Goal: Task Accomplishment & Management: Use online tool/utility

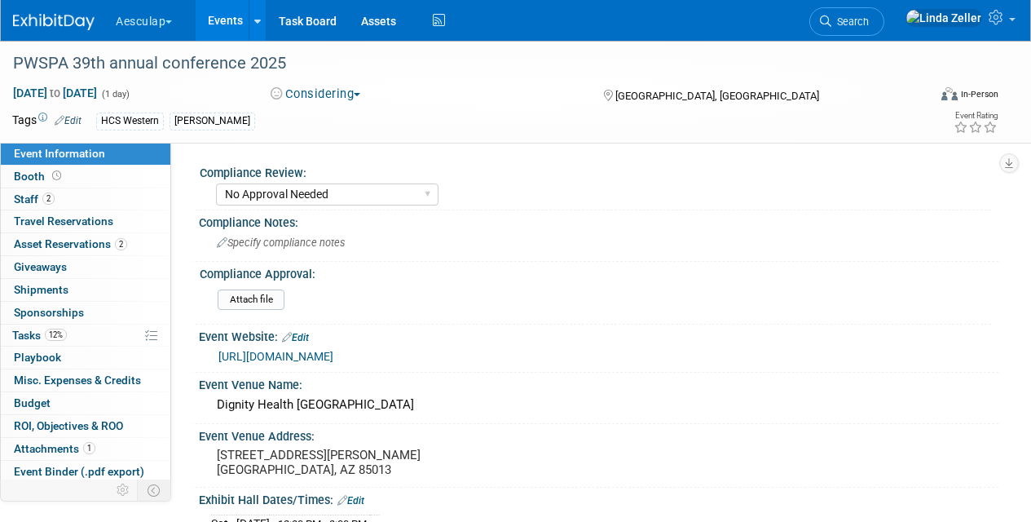
select select "No Approval Needed"
select select "HCS"
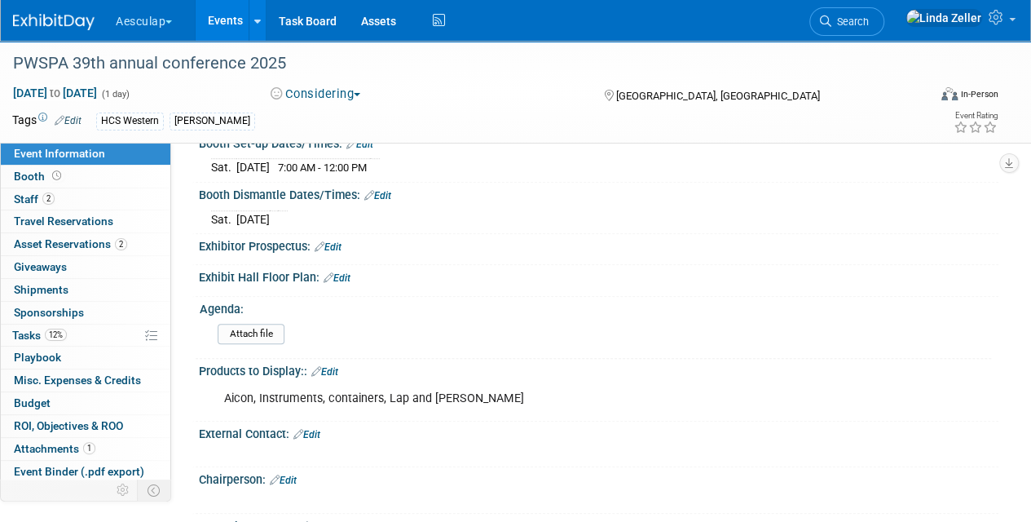
scroll to position [408, 0]
click at [23, 236] on link "2 Asset Reservations 2" at bounding box center [86, 244] width 170 height 22
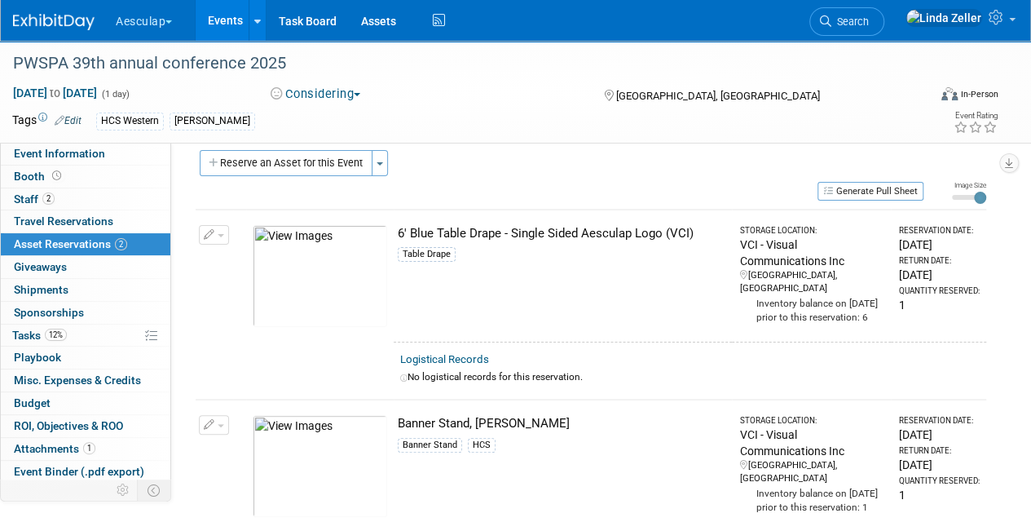
scroll to position [0, 0]
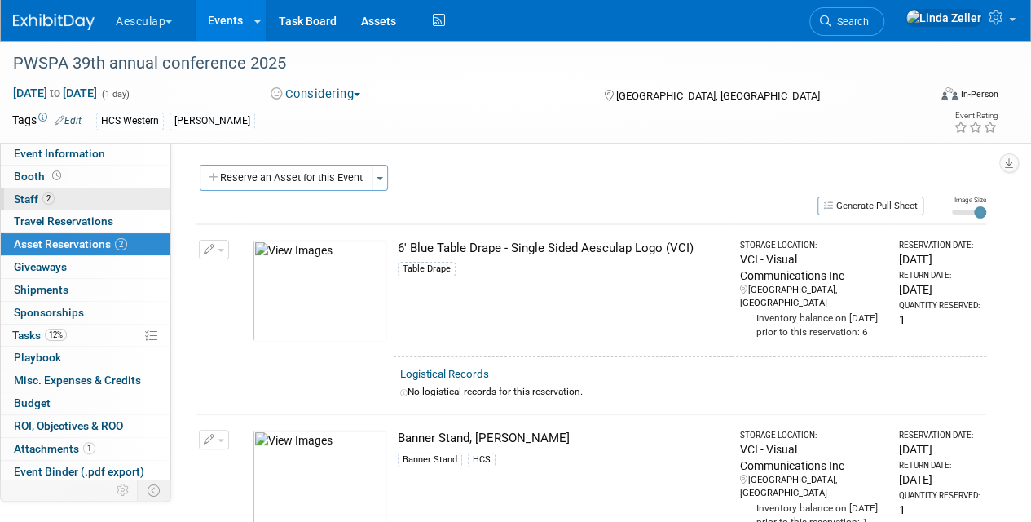
click at [23, 194] on span "Staff 2" at bounding box center [34, 198] width 41 height 13
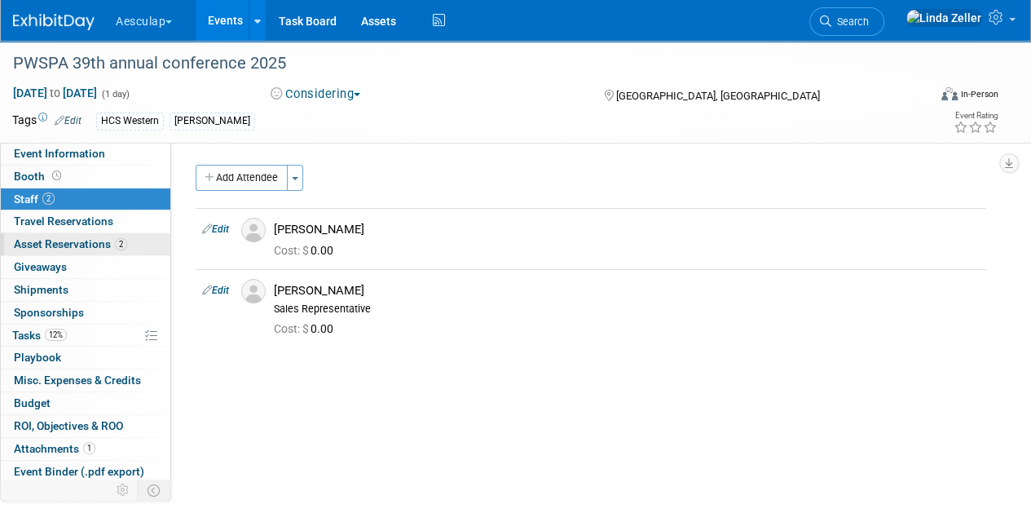
click at [37, 240] on span "Asset Reservations 2" at bounding box center [70, 243] width 113 height 13
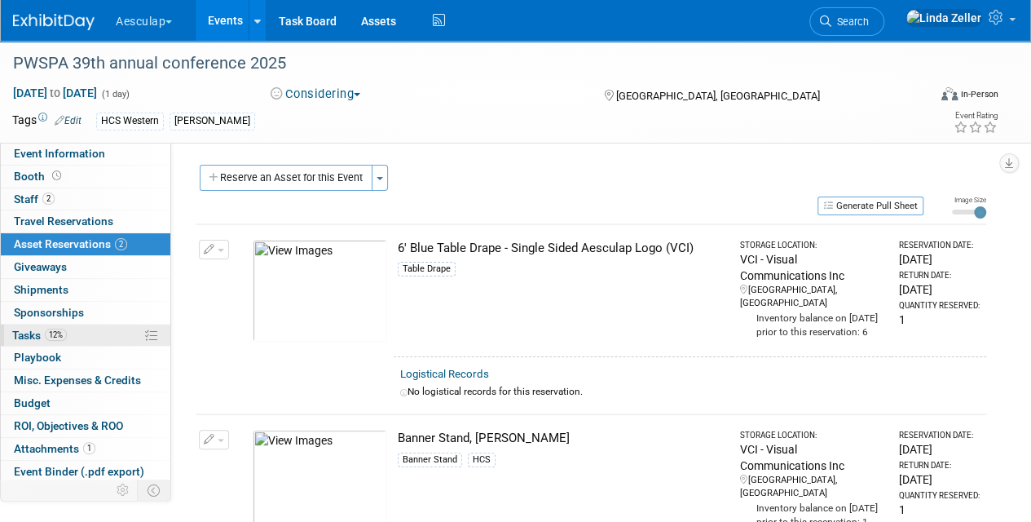
click at [20, 331] on span "Tasks 12%" at bounding box center [39, 334] width 55 height 13
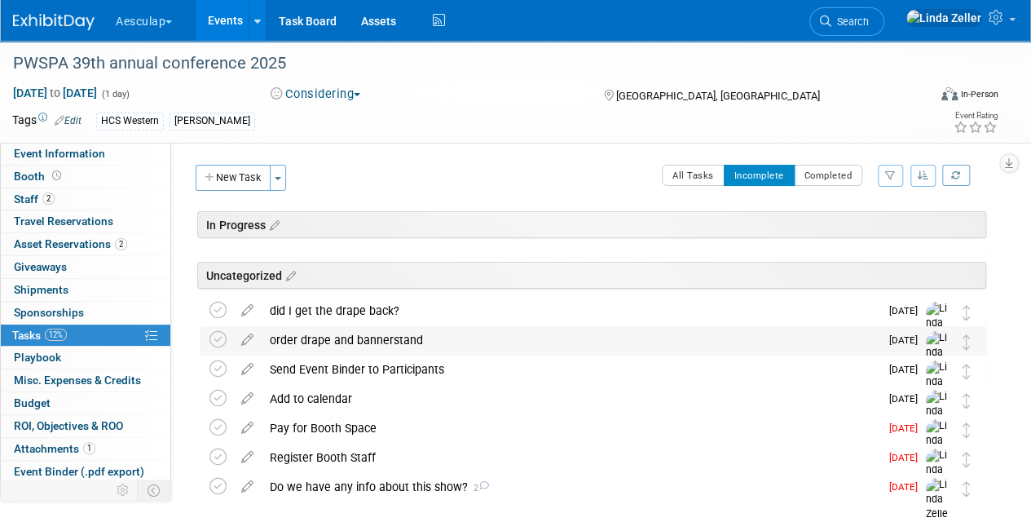
click at [377, 335] on div "order drape and bannerstand" at bounding box center [571, 340] width 618 height 28
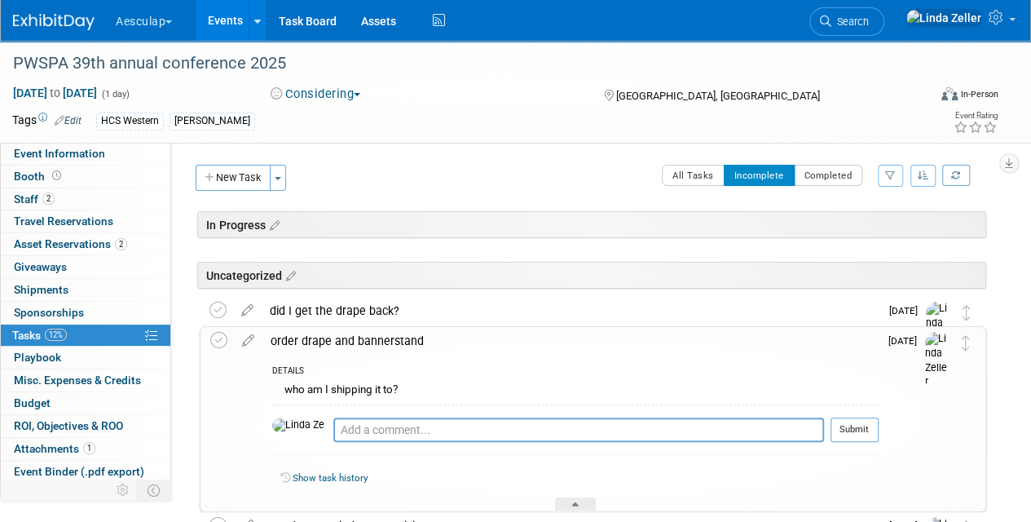
click at [377, 335] on div "order drape and bannerstand" at bounding box center [570, 341] width 616 height 28
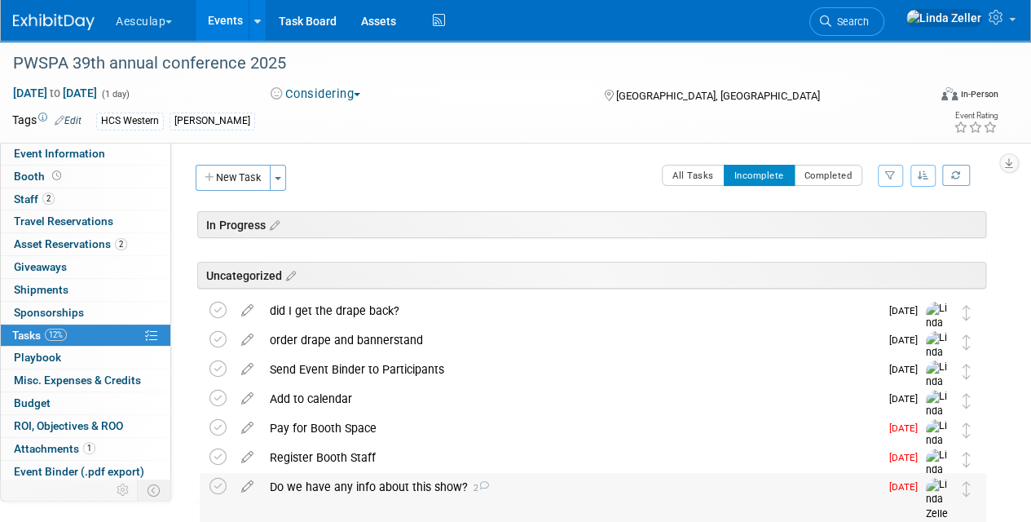
click at [290, 487] on div "Do we have any info about this show? 2" at bounding box center [571, 487] width 618 height 28
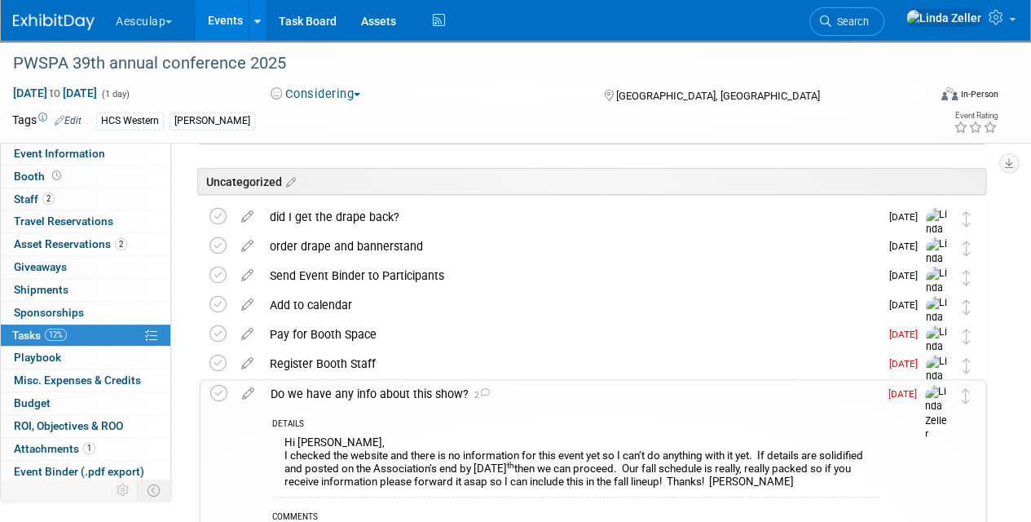
scroll to position [245, 0]
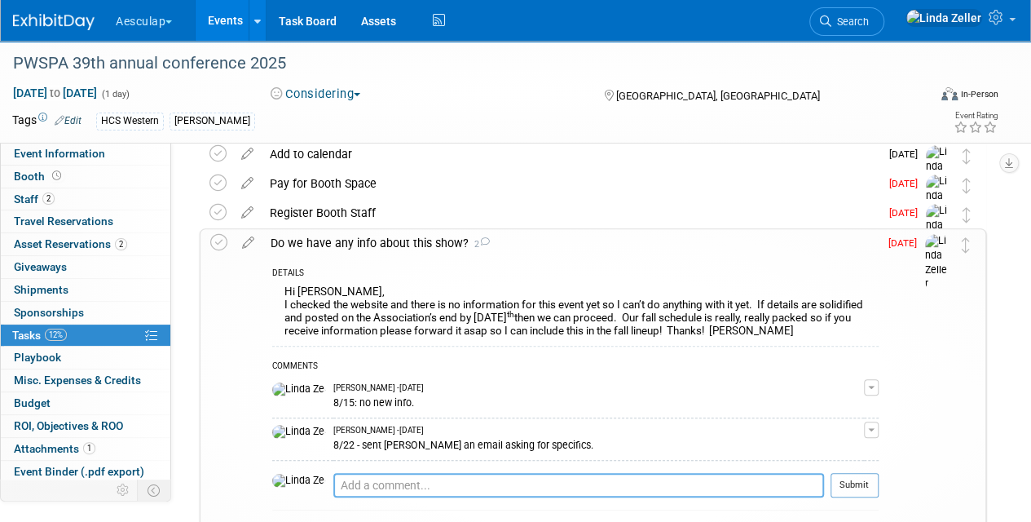
click at [333, 487] on textarea at bounding box center [578, 485] width 491 height 24
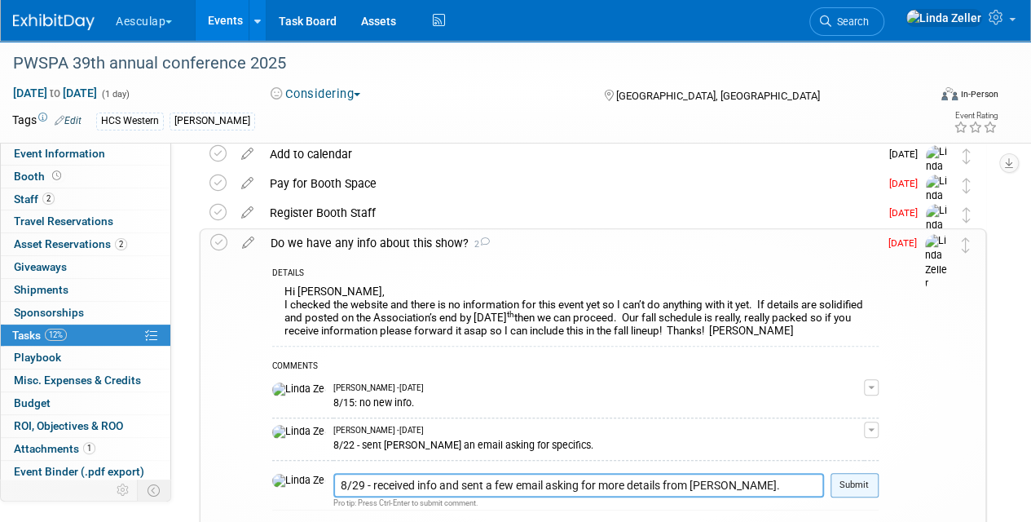
type textarea "8/29 - received info and sent a few email asking for more details from [PERSON_…"
click at [836, 484] on button "Submit" at bounding box center [855, 485] width 48 height 24
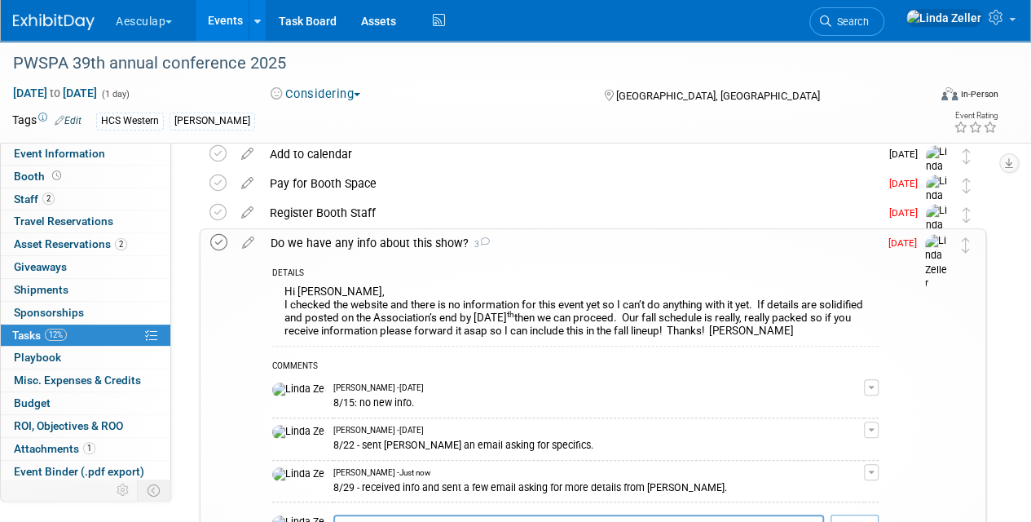
click at [223, 238] on icon at bounding box center [218, 242] width 17 height 17
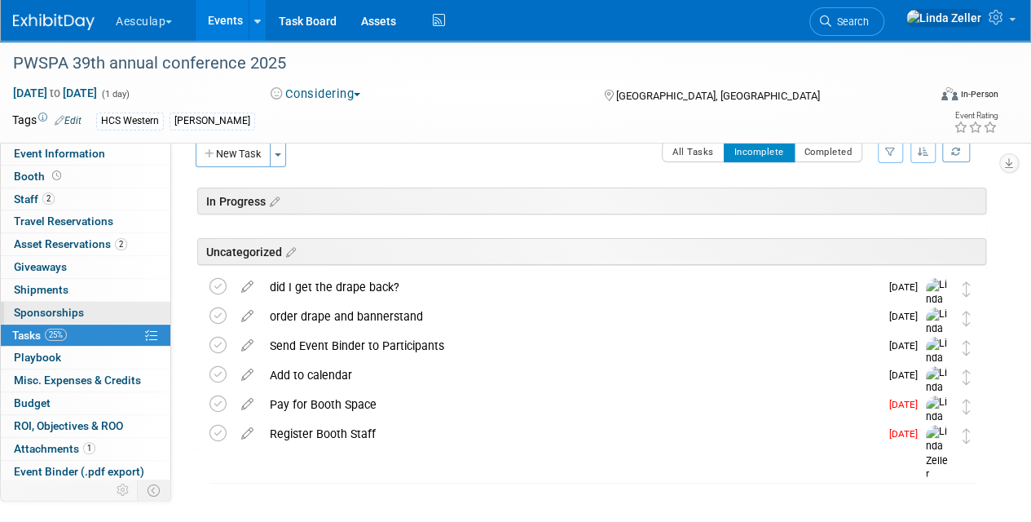
scroll to position [0, 0]
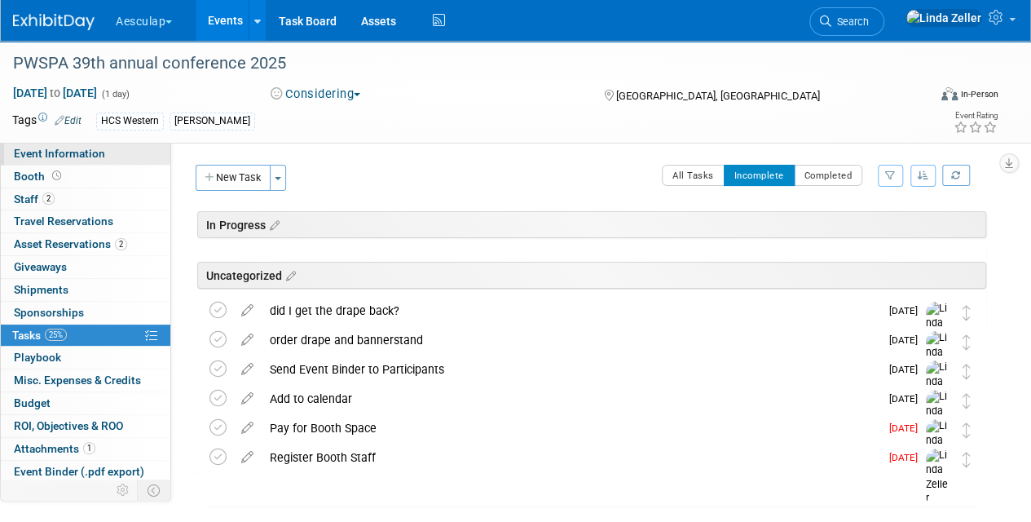
click at [64, 156] on span "Event Information" at bounding box center [59, 153] width 91 height 13
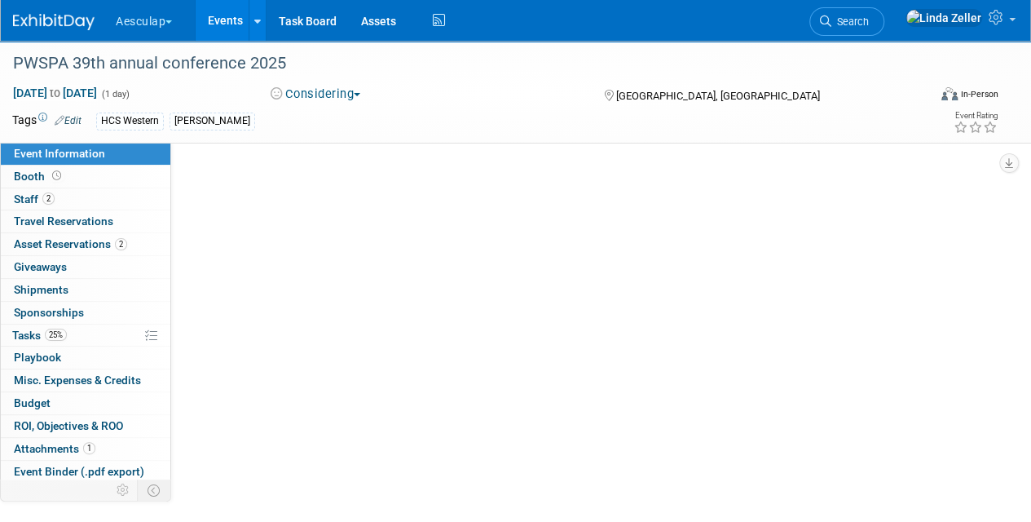
select select "No Approval Needed"
select select "HCS"
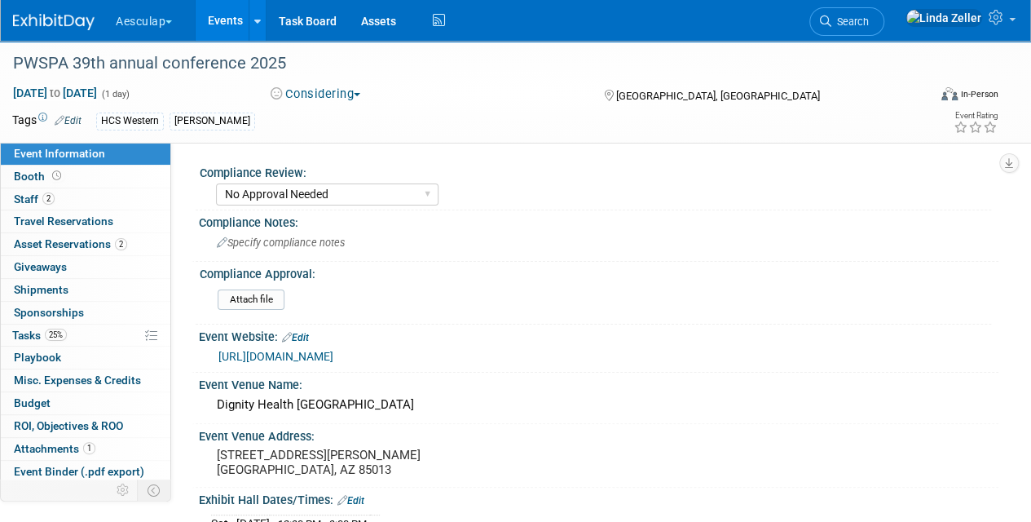
click at [296, 353] on link "[URL][DOMAIN_NAME]" at bounding box center [275, 356] width 115 height 13
click at [16, 175] on span "Booth" at bounding box center [39, 176] width 51 height 13
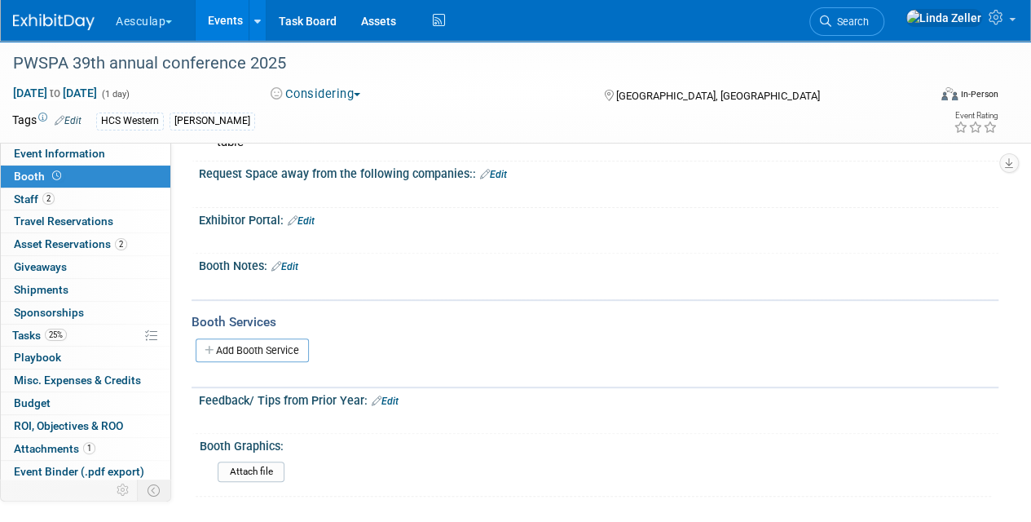
scroll to position [171, 0]
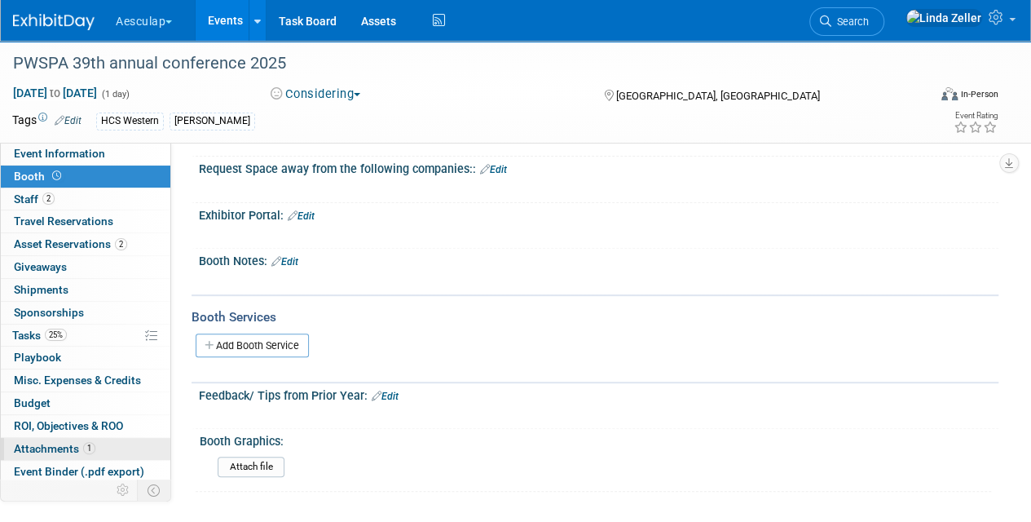
click at [40, 442] on span "Attachments 1" at bounding box center [55, 448] width 82 height 13
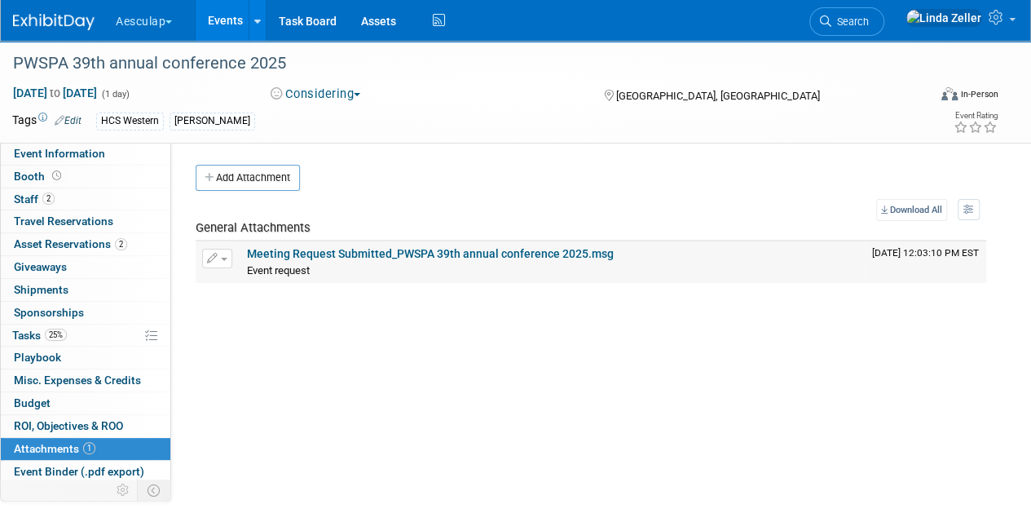
click at [265, 248] on link "Meeting Request Submitted_PWSPA 39th annual conference 2025.msg" at bounding box center [430, 253] width 367 height 13
click at [33, 170] on span "Booth" at bounding box center [39, 176] width 51 height 13
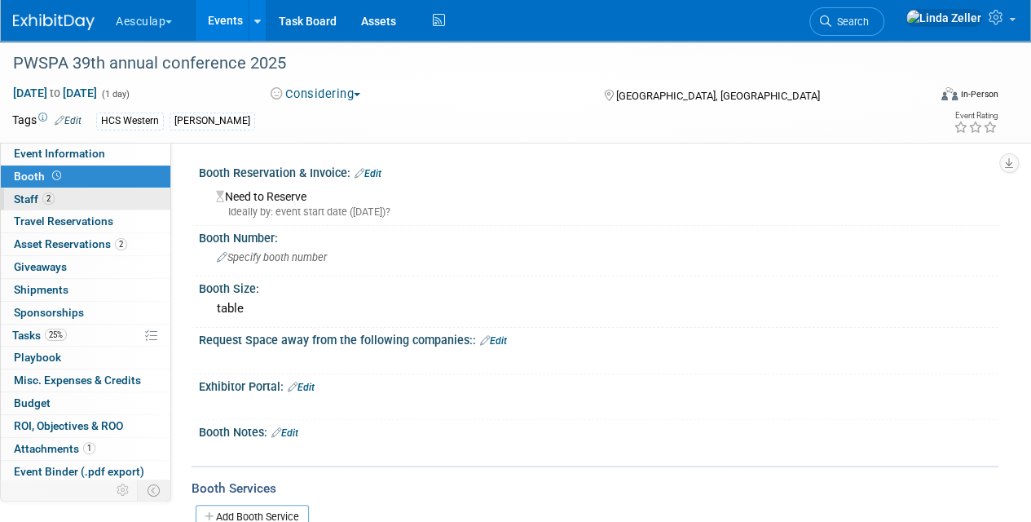
click at [33, 196] on span "Staff 2" at bounding box center [34, 198] width 41 height 13
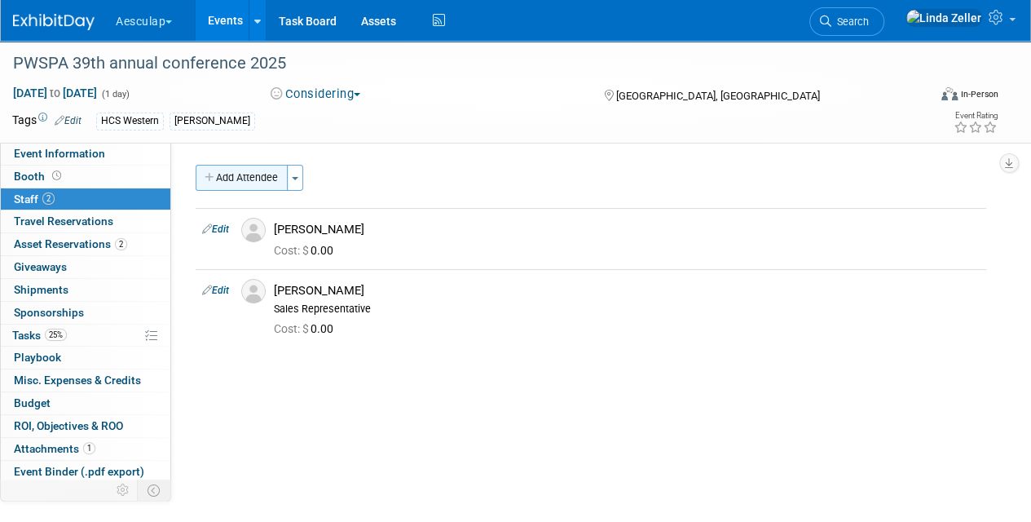
click at [225, 174] on button "Add Attendee" at bounding box center [242, 178] width 92 height 26
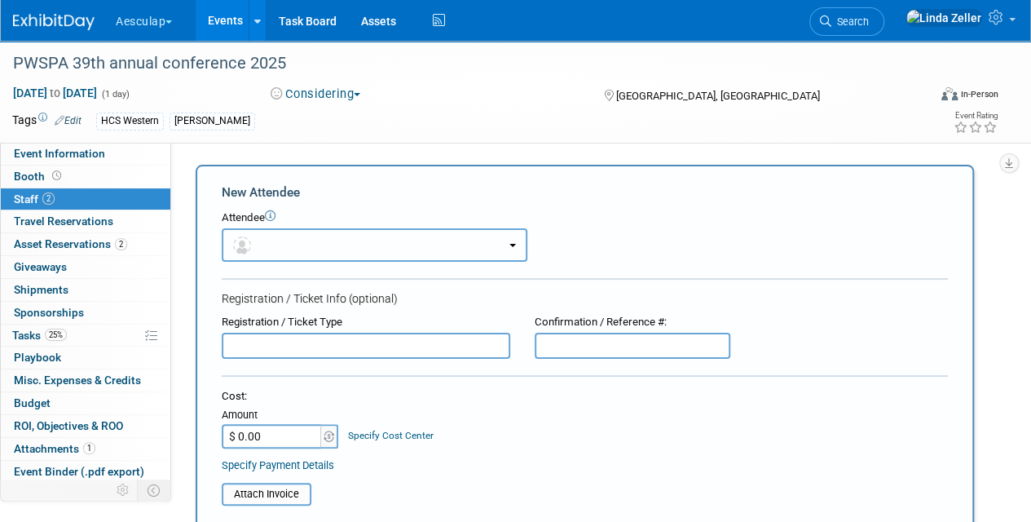
click at [264, 240] on button "button" at bounding box center [375, 244] width 306 height 33
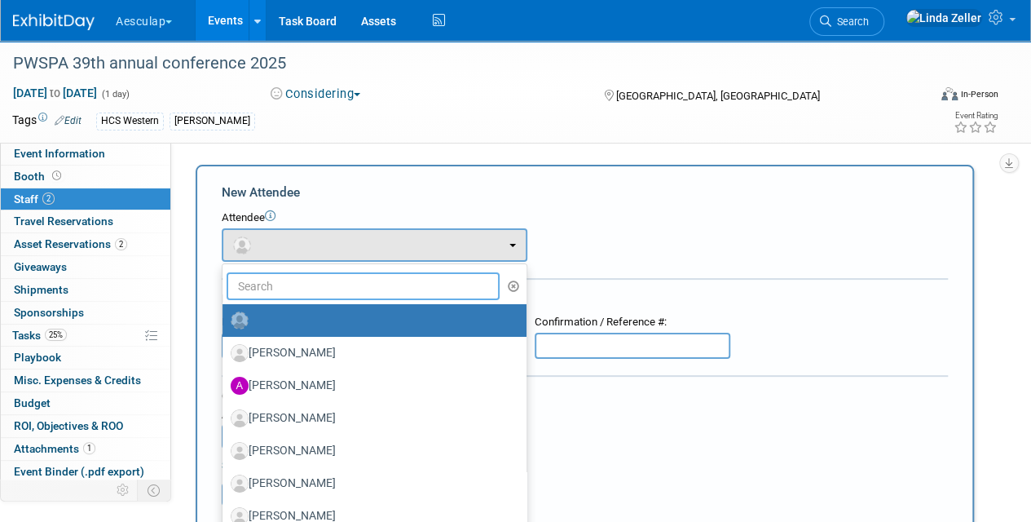
click at [280, 293] on input "text" at bounding box center [363, 286] width 273 height 28
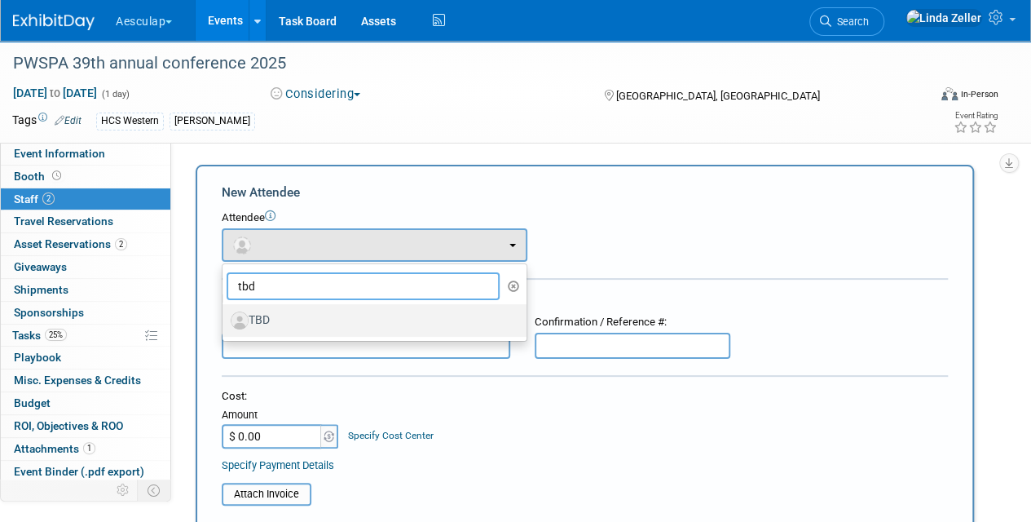
type input "tbd"
click at [279, 311] on label "TBD" at bounding box center [371, 320] width 280 height 26
click at [225, 313] on input "TBD" at bounding box center [219, 318] width 11 height 11
select select "00150ee3-2016-4d98-ba55-31f8690fcacb"
select select "1"
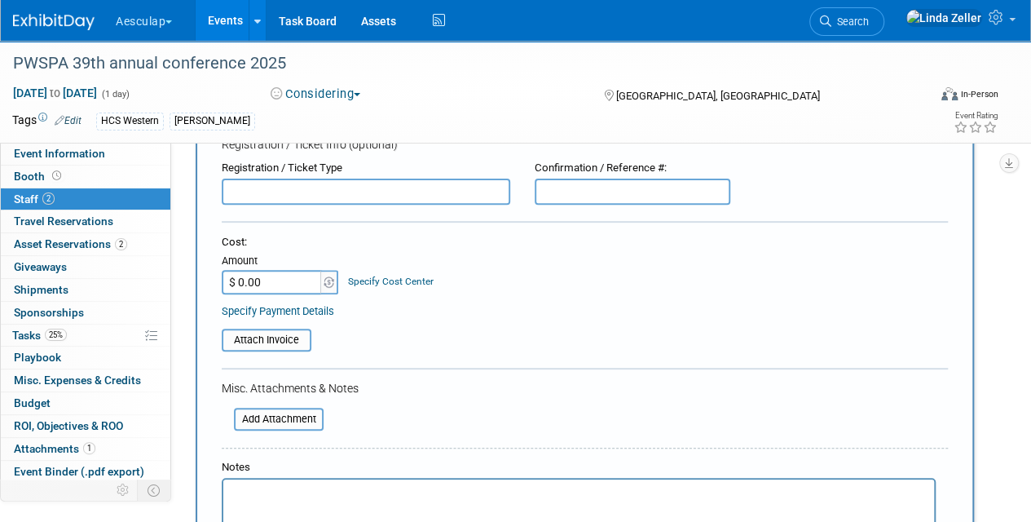
scroll to position [326, 0]
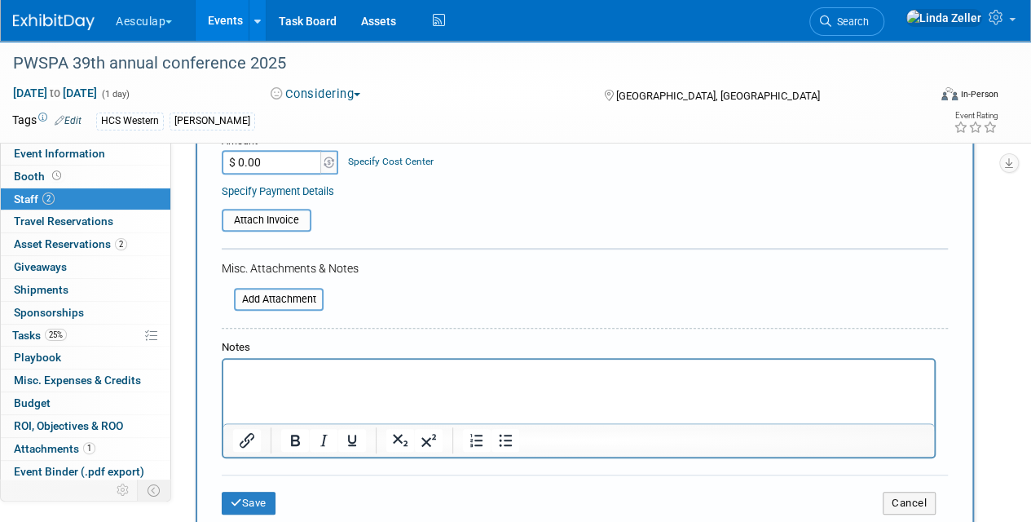
click at [272, 366] on p "Rich Text Area. Press ALT-0 for help." at bounding box center [579, 374] width 692 height 16
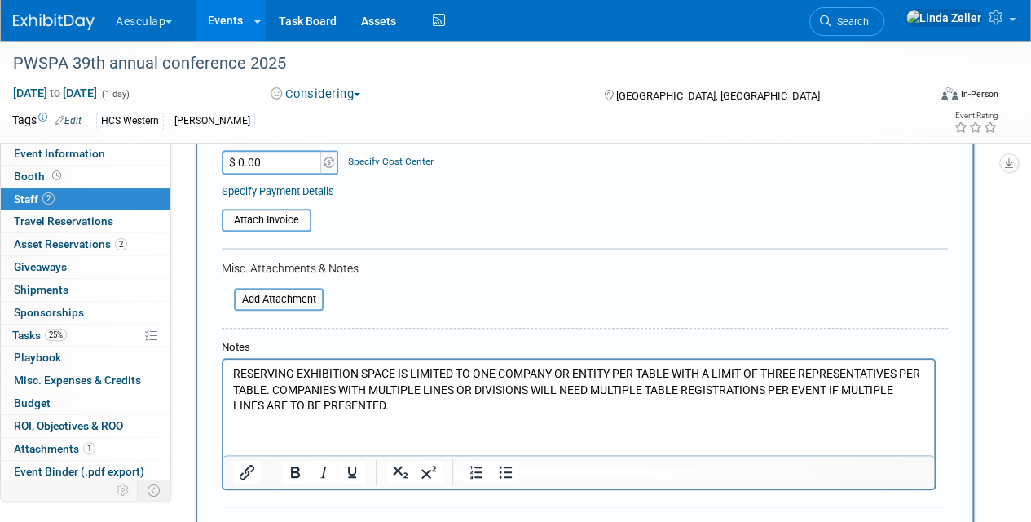
scroll to position [489, 0]
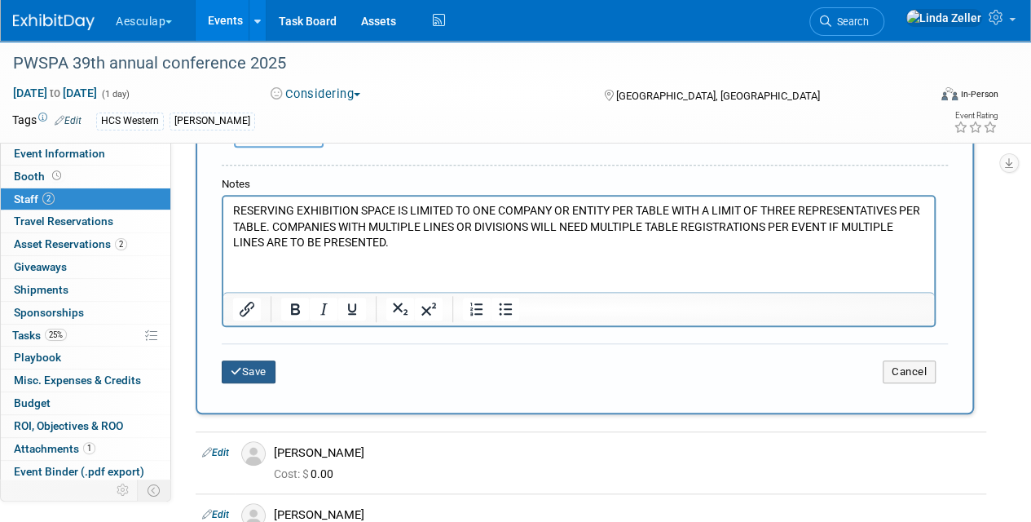
click at [239, 368] on icon "submit" at bounding box center [236, 371] width 11 height 11
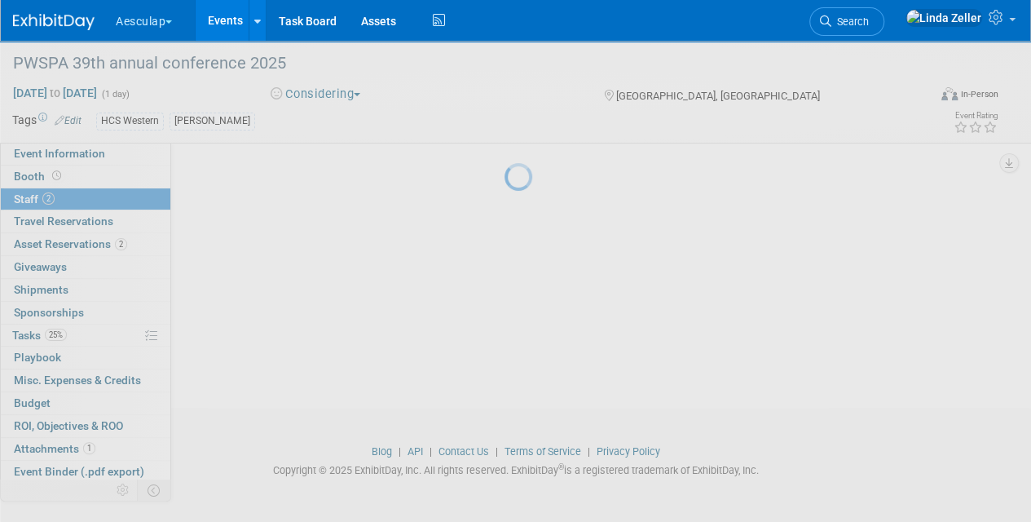
scroll to position [223, 0]
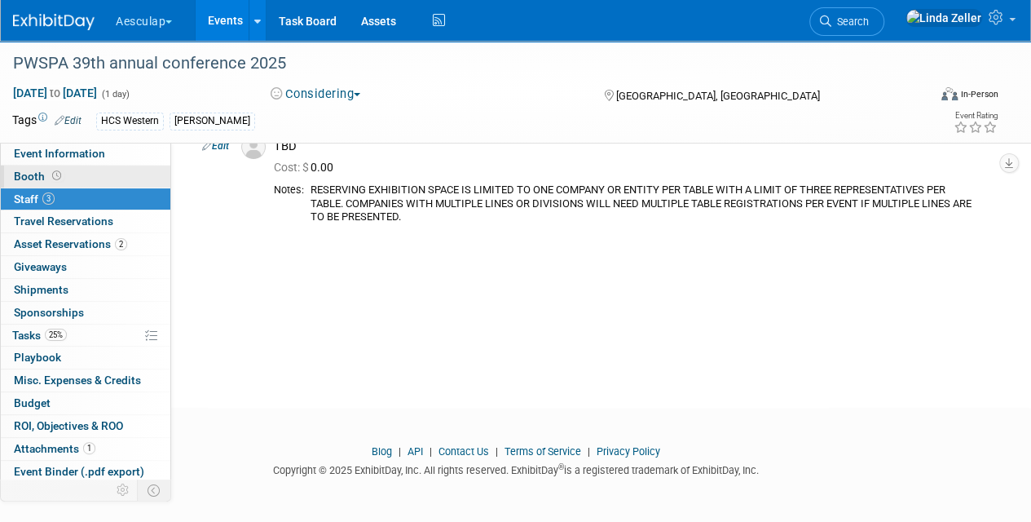
click at [25, 179] on span "Booth" at bounding box center [39, 176] width 51 height 13
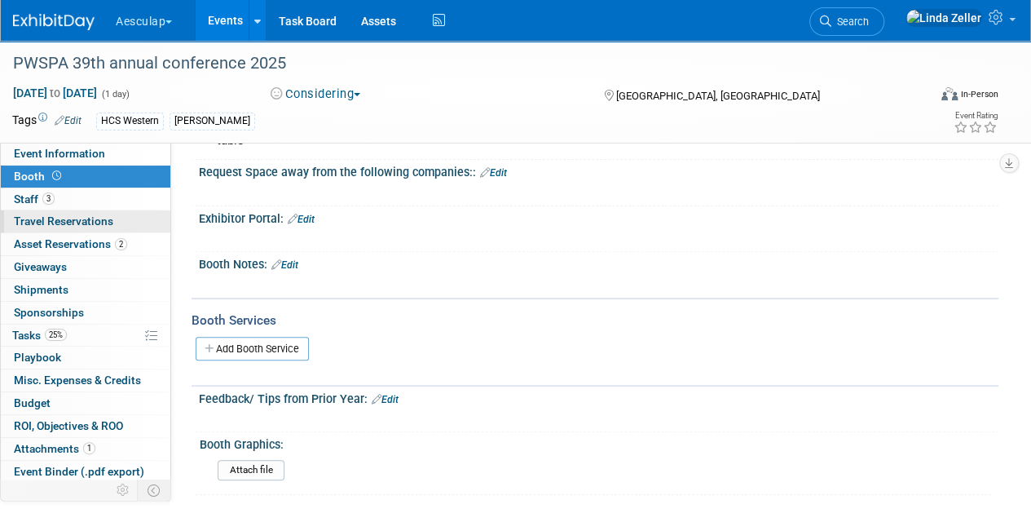
scroll to position [0, 0]
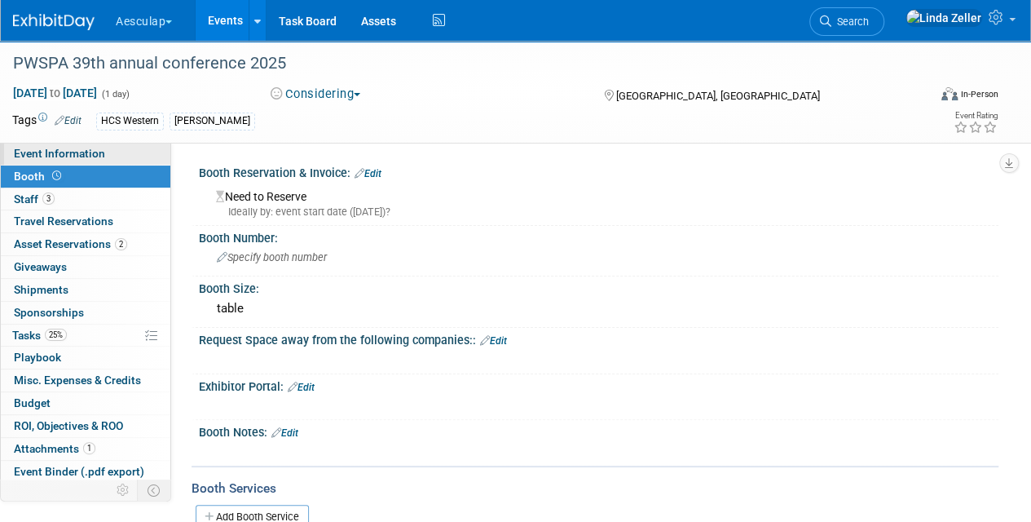
click at [56, 155] on span "Event Information" at bounding box center [59, 153] width 91 height 13
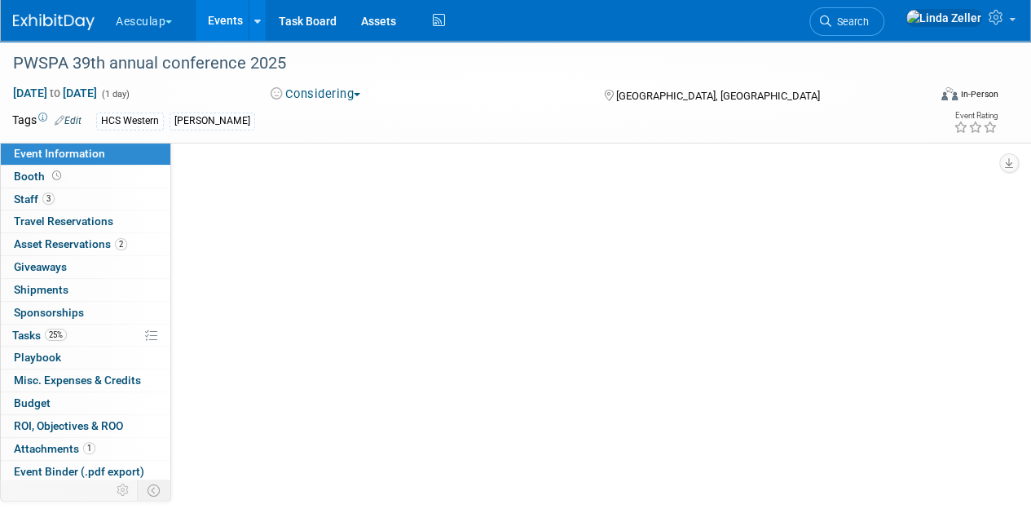
select select "No Approval Needed"
select select "HCS"
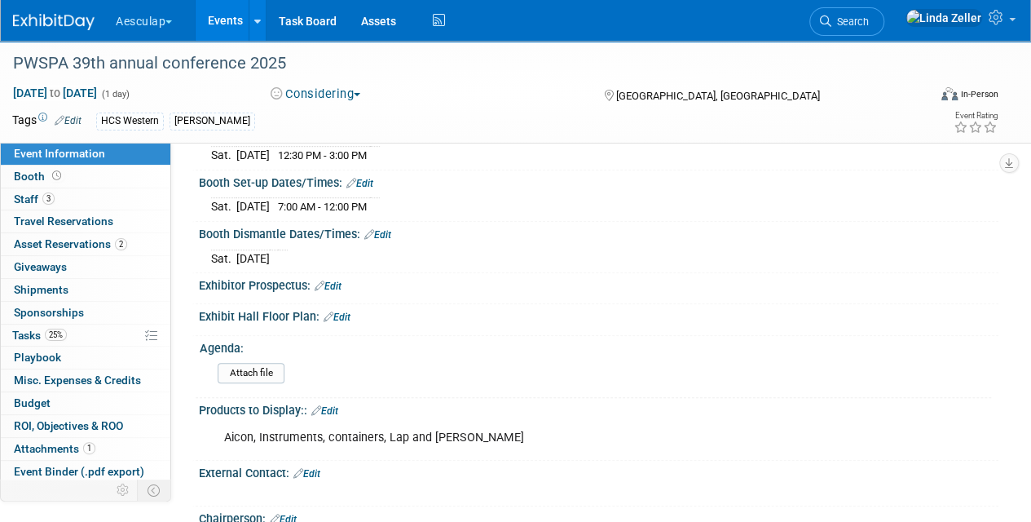
scroll to position [408, 0]
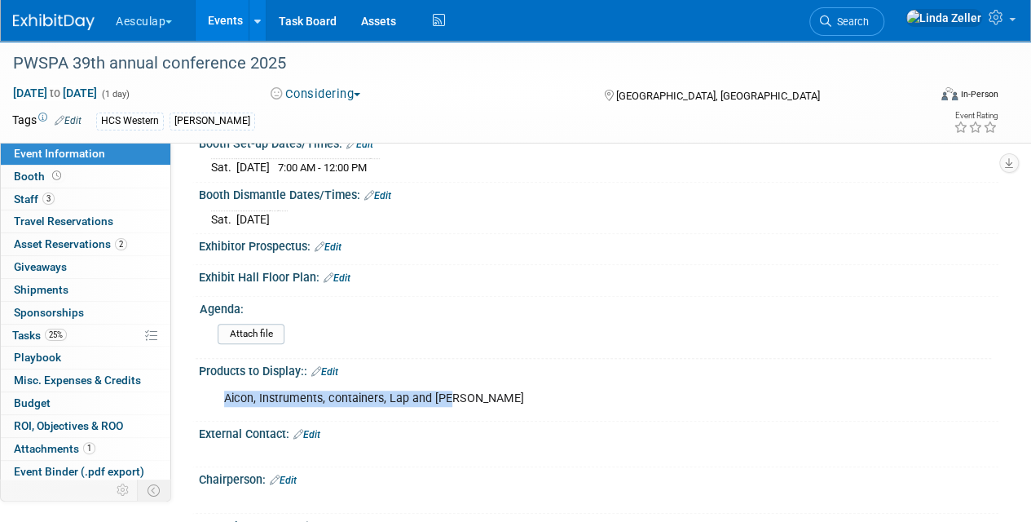
drag, startPoint x: 456, startPoint y: 391, endPoint x: 222, endPoint y: 391, distance: 234.7
click at [222, 391] on div "Aicon, Instruments, containers, Lap and [PERSON_NAME]" at bounding box center [527, 398] width 628 height 33
copy div "Aicon, Instruments, containers, Lap and [PERSON_NAME]"
click at [41, 195] on span "Staff 3" at bounding box center [34, 198] width 41 height 13
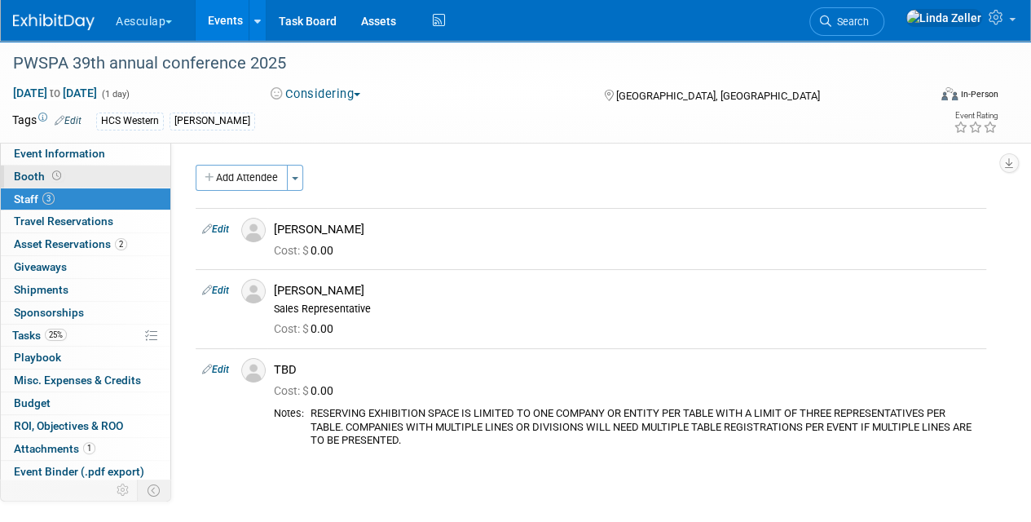
click at [33, 176] on span "Booth" at bounding box center [39, 176] width 51 height 13
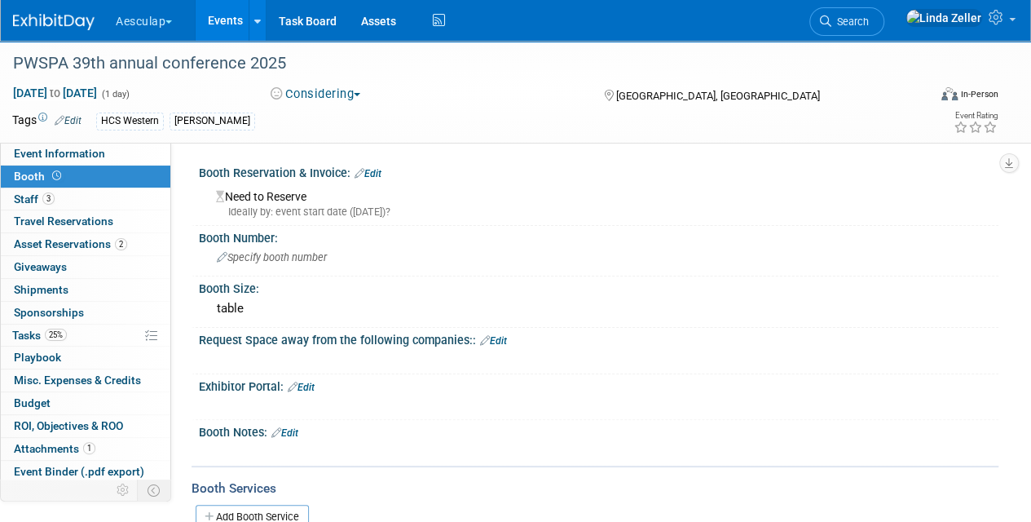
click at [371, 170] on link "Edit" at bounding box center [368, 173] width 27 height 11
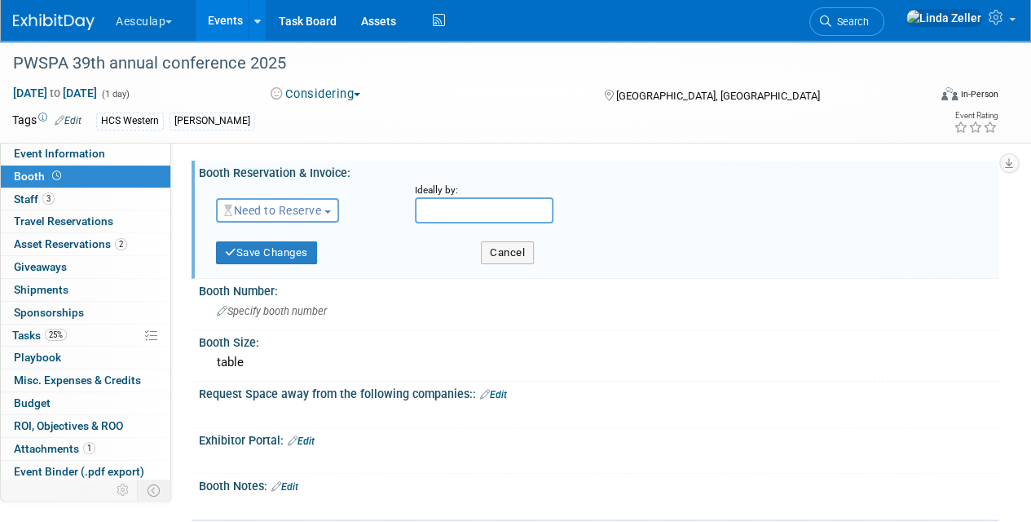
click at [271, 209] on span "Need to Reserve" at bounding box center [272, 210] width 97 height 13
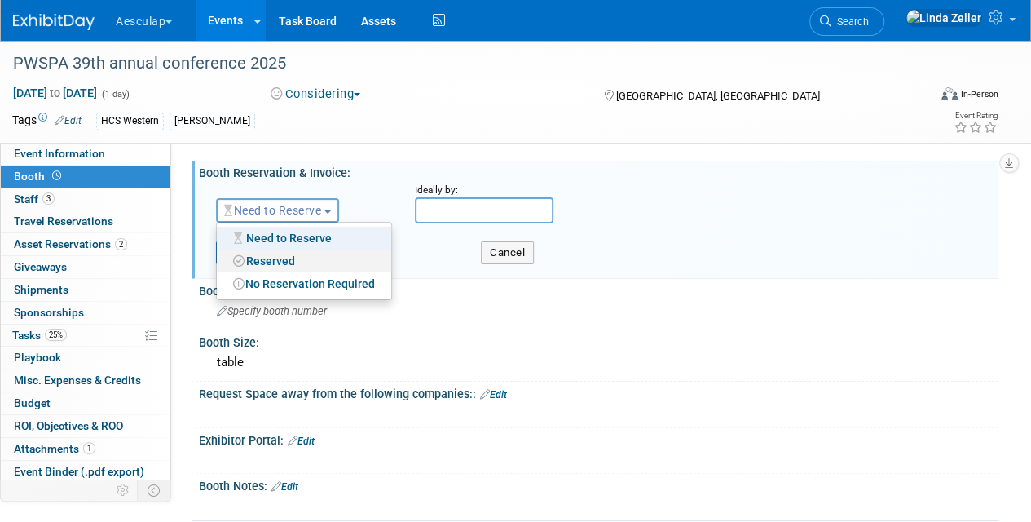
click at [270, 258] on link "Reserved" at bounding box center [304, 260] width 174 height 23
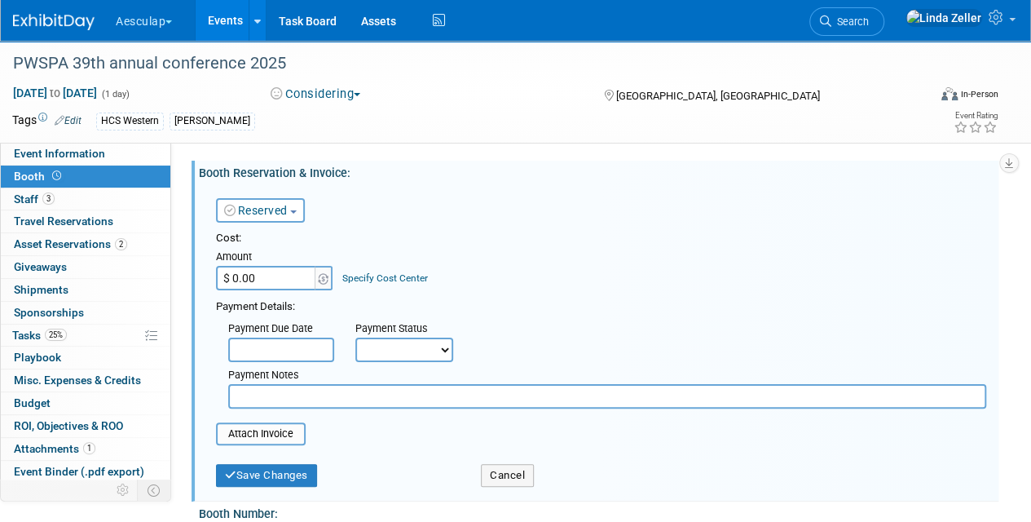
click at [264, 274] on input "$ 0.00" at bounding box center [267, 278] width 102 height 24
type input "$ 1,000.00"
click at [356, 275] on link "Specify Cost Center" at bounding box center [385, 277] width 86 height 11
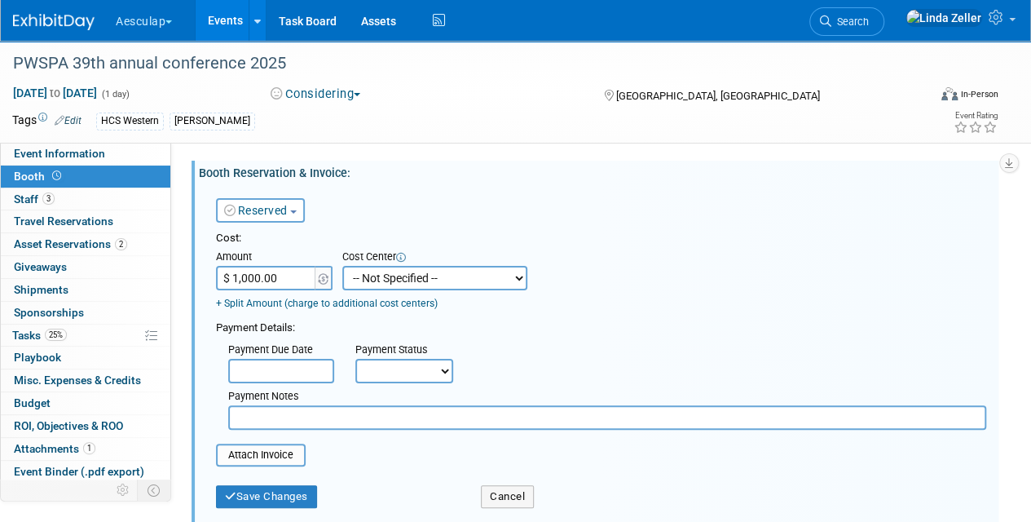
click at [356, 275] on select "-- Not Specified -- AAG B2B: 102736100 AIS - Ortho AIS -Spine Atlantic Neuro [P…" at bounding box center [434, 278] width 185 height 24
select select "18965977"
click at [342, 266] on select "-- Not Specified -- AAG B2B: 102736100 AIS - Ortho AIS -Spine Atlantic Neuro [P…" at bounding box center [434, 278] width 185 height 24
click at [277, 372] on input "text" at bounding box center [281, 371] width 106 height 24
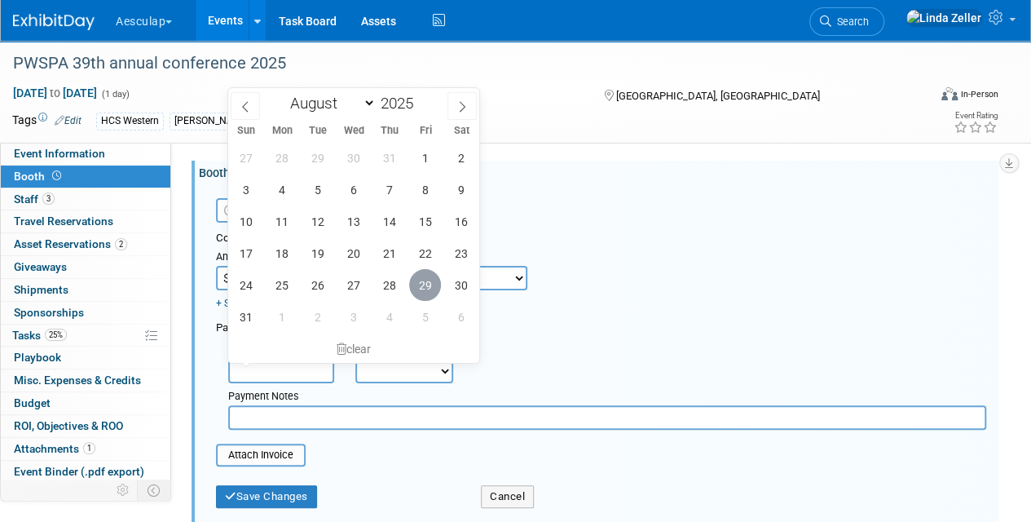
click at [417, 284] on span "29" at bounding box center [425, 285] width 32 height 32
type input "[DATE]"
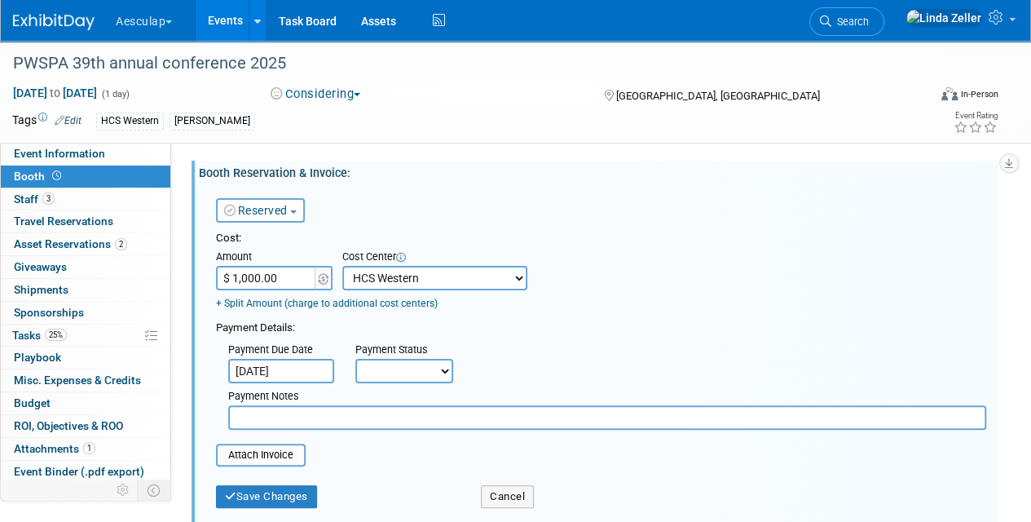
click at [385, 359] on select "Not Paid Yet Partially Paid Paid in Full" at bounding box center [404, 371] width 98 height 24
select select "1"
click at [355, 359] on select "Not Paid Yet Partially Paid Paid in Full" at bounding box center [404, 371] width 98 height 24
click at [275, 416] on input "text" at bounding box center [607, 417] width 758 height 24
type input "pd via Pcard"
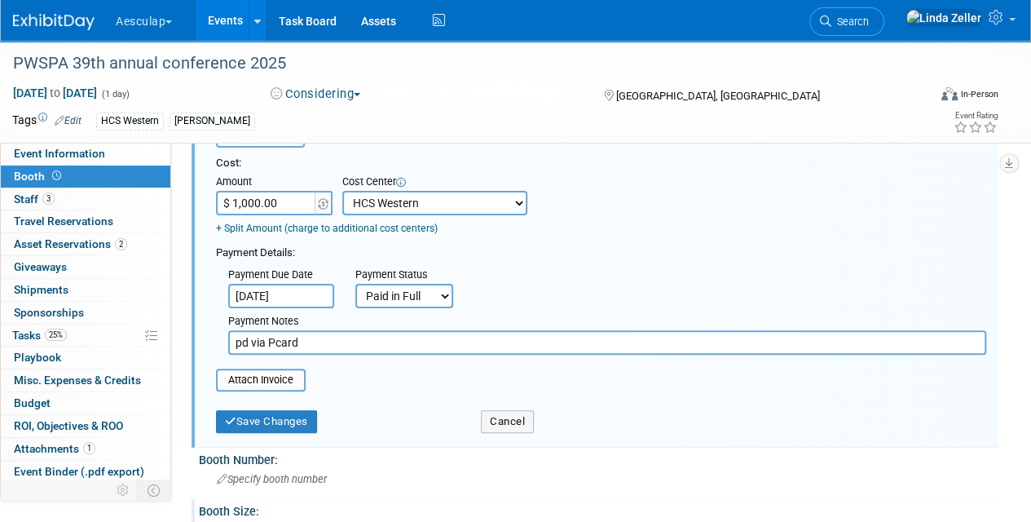
scroll to position [163, 0]
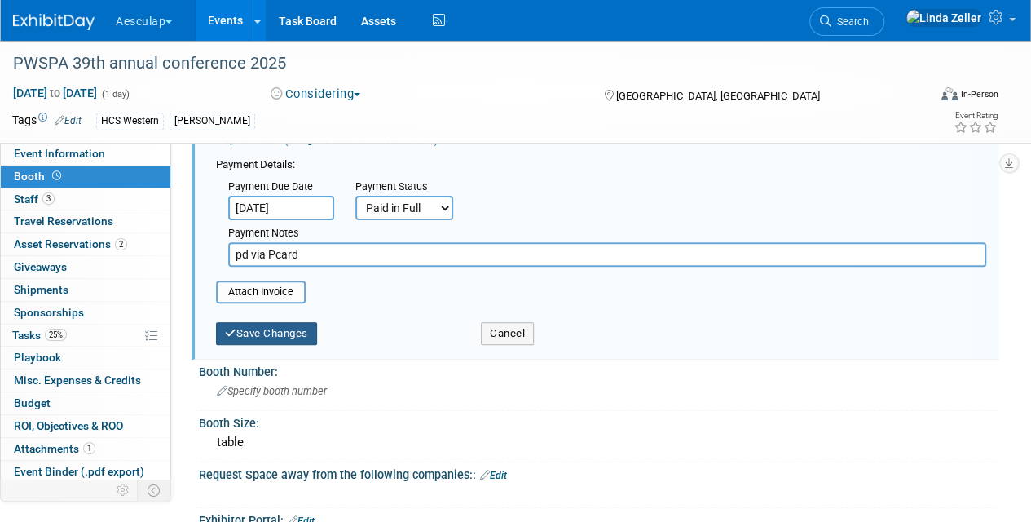
click at [246, 334] on button "Save Changes" at bounding box center [266, 333] width 101 height 23
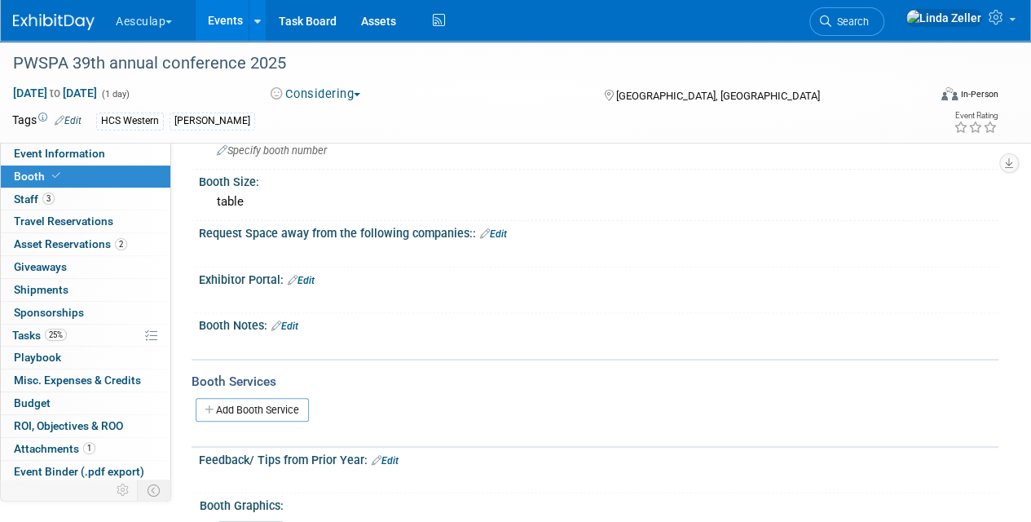
scroll to position [82, 0]
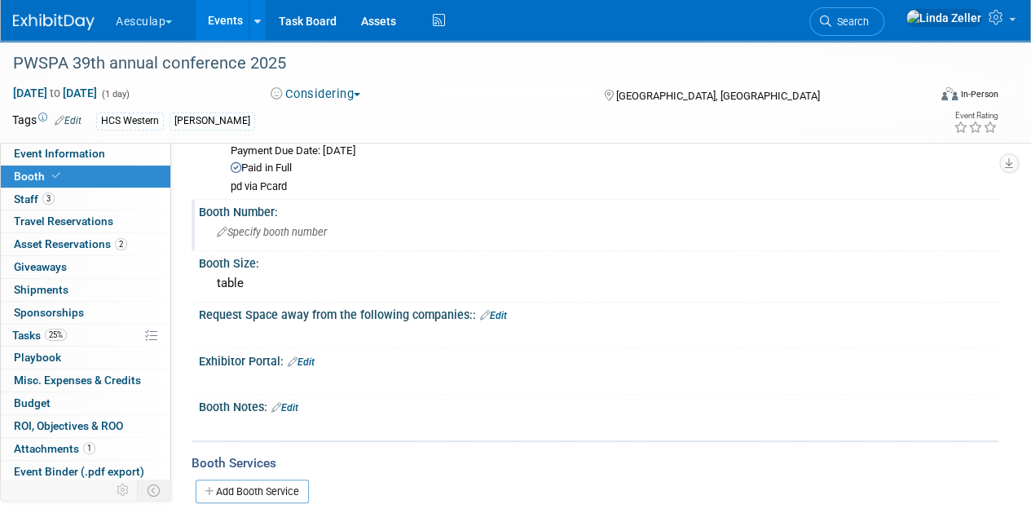
click at [245, 231] on span "Specify booth number" at bounding box center [272, 232] width 110 height 12
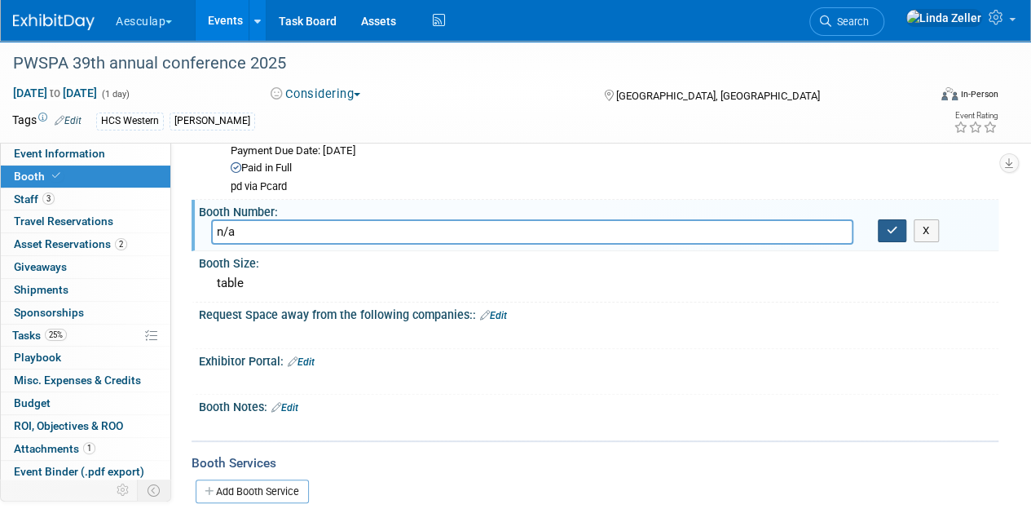
type input "n/a"
click at [883, 231] on button "button" at bounding box center [892, 230] width 29 height 23
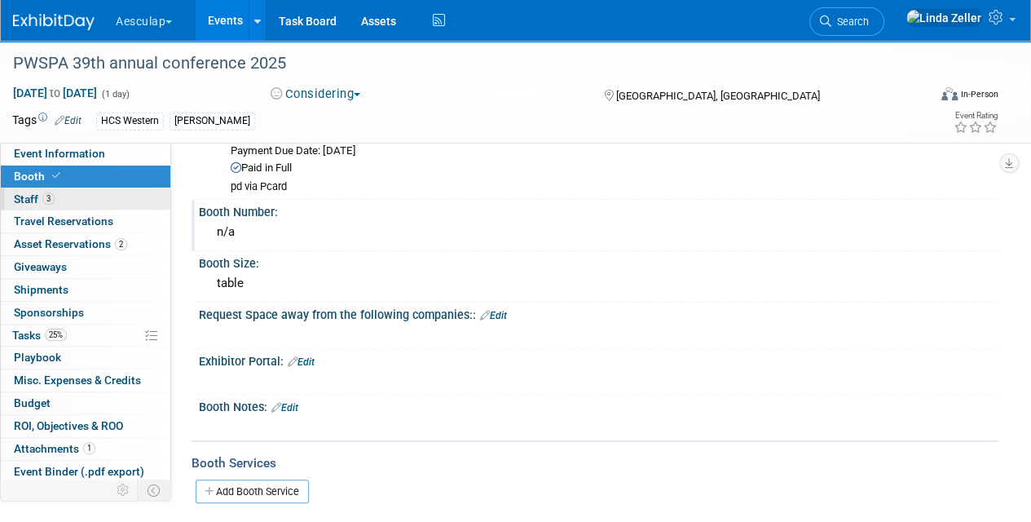
click at [46, 192] on span "Staff 3" at bounding box center [34, 198] width 41 height 13
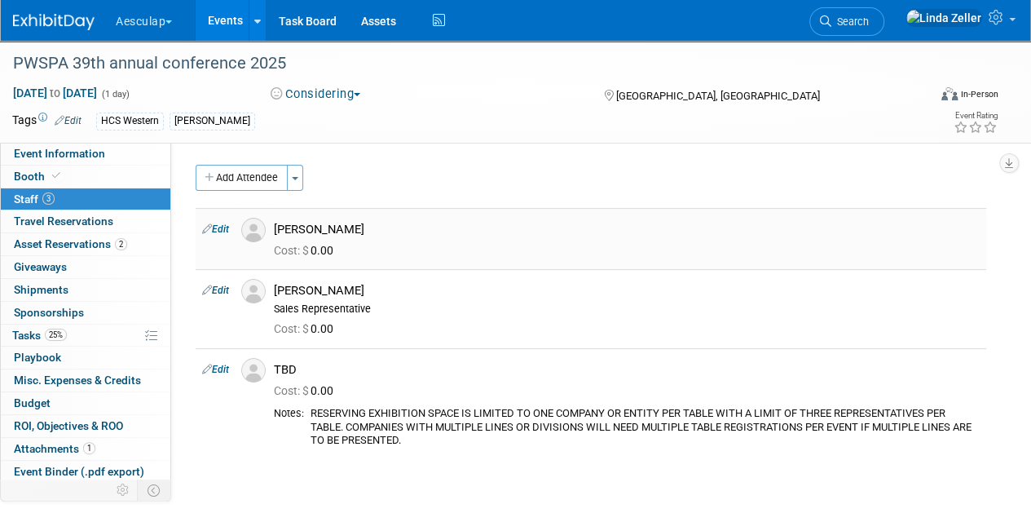
click at [227, 230] on link "Edit" at bounding box center [215, 228] width 27 height 11
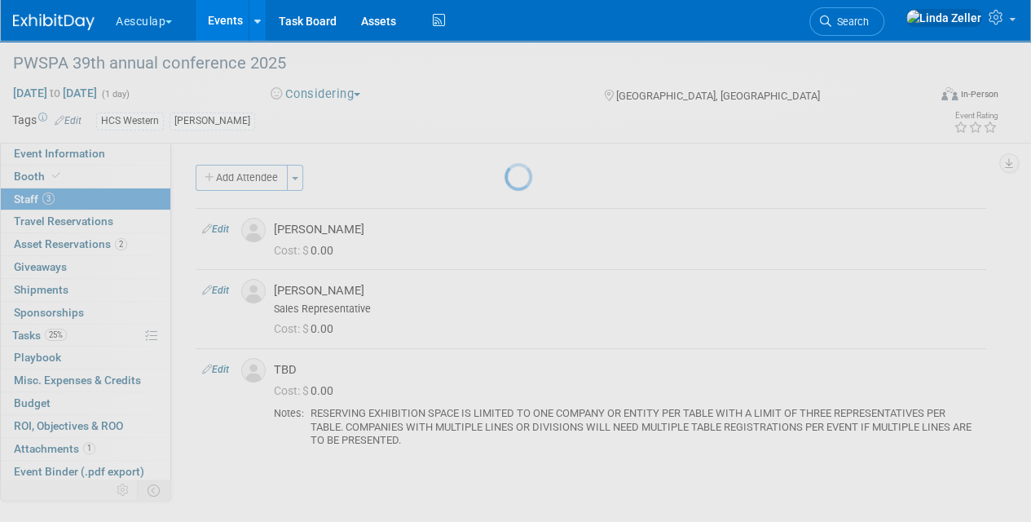
select select "ab6c5f92-105c-4189-a2f9-f94e17ac5676"
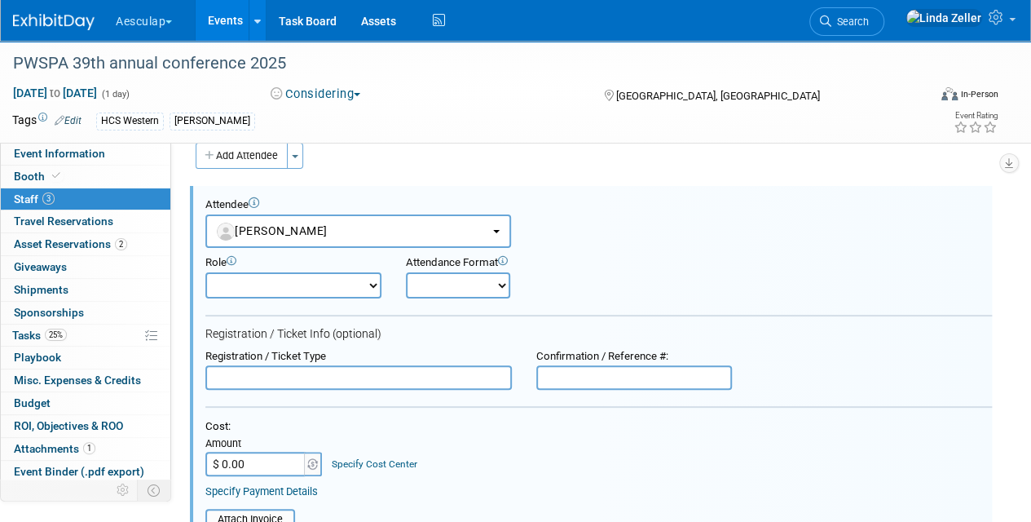
click at [245, 377] on input "text" at bounding box center [358, 377] width 306 height 24
drag, startPoint x: 359, startPoint y: 372, endPoint x: 137, endPoint y: 368, distance: 222.5
click at [137, 368] on div "Event Information Event Info Booth Booth 3 Staff 3 Staff 0 Travel Reservations …" at bounding box center [515, 516] width 1031 height 994
type input "8/29 - w/ vendor registration"
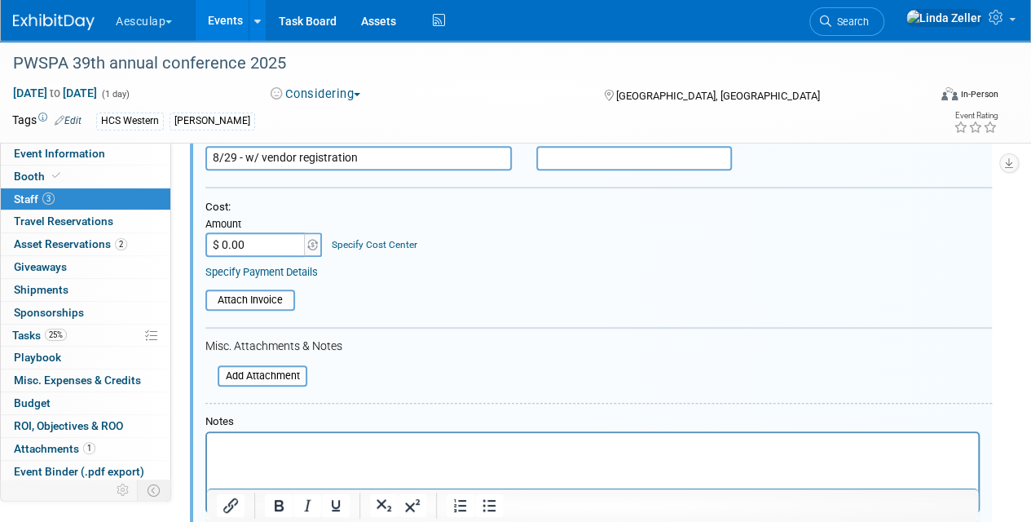
scroll to position [267, 0]
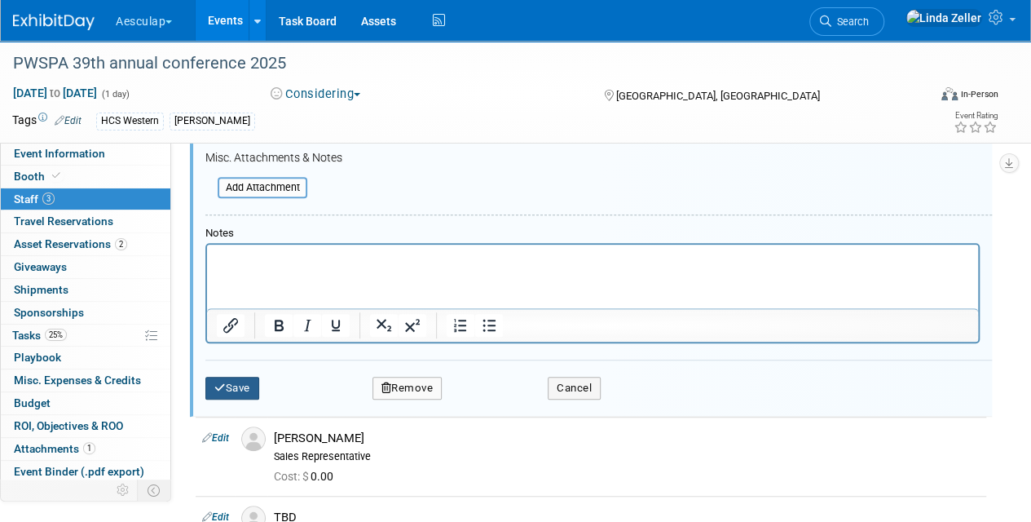
click at [227, 383] on button "Save" at bounding box center [232, 388] width 54 height 23
click at [0, 0] on div at bounding box center [0, 0] width 0 height 0
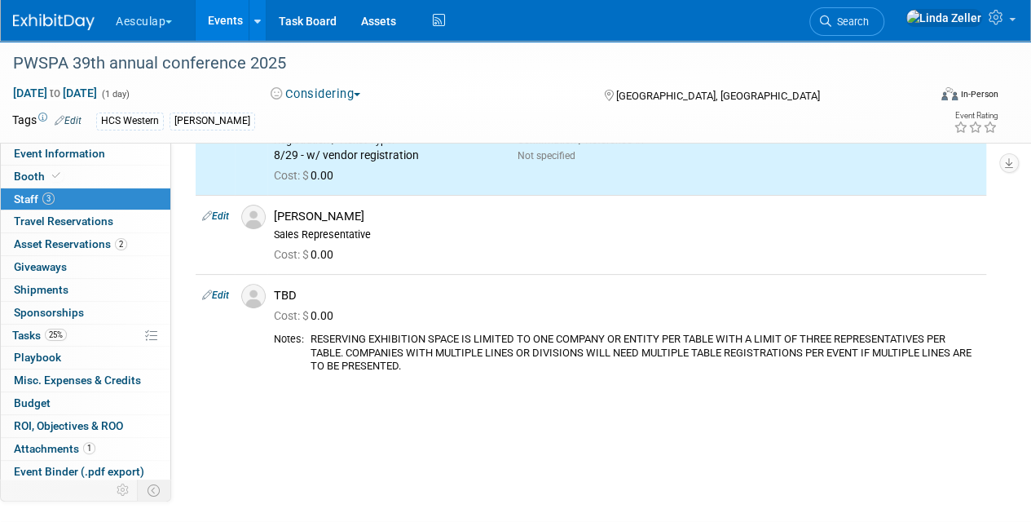
scroll to position [0, 0]
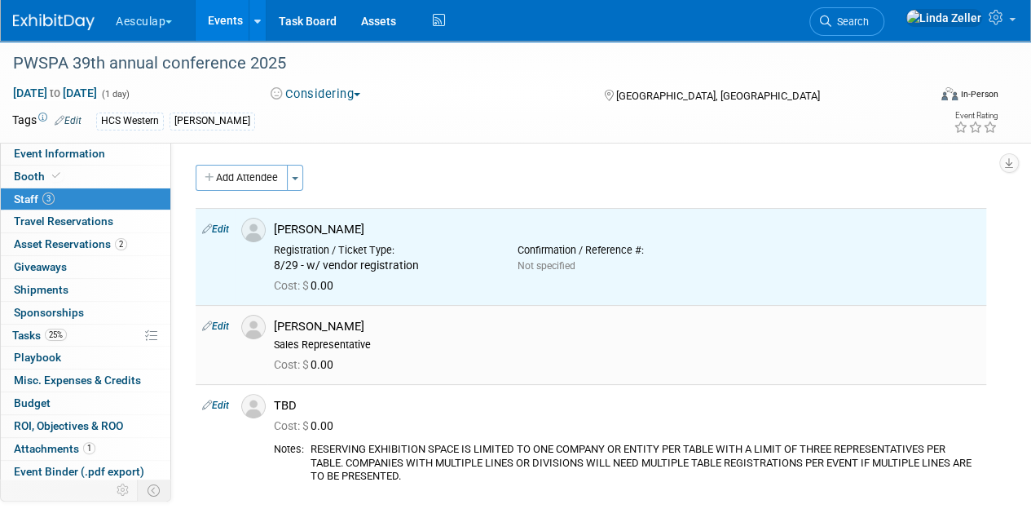
click at [222, 324] on link "Edit" at bounding box center [215, 325] width 27 height 11
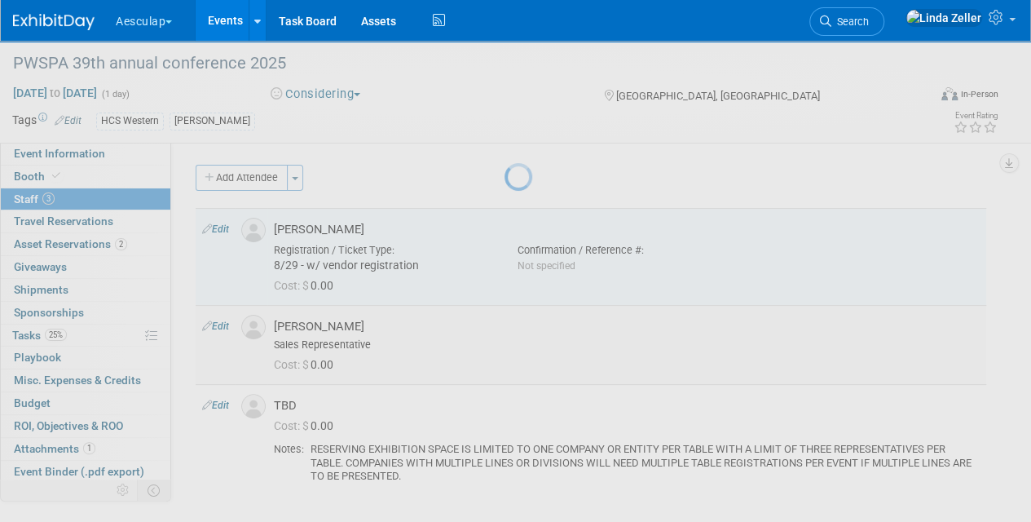
select select "392a5ba8-5eda-4f43-90a6-38358111e5f7"
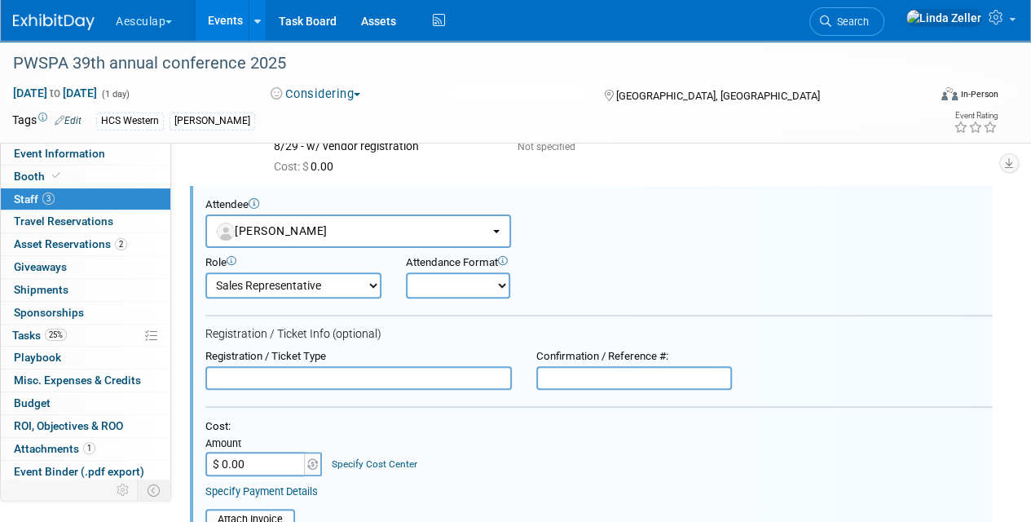
click at [231, 373] on input "text" at bounding box center [358, 378] width 306 height 24
paste input "8/29 - w/ vendor registration"
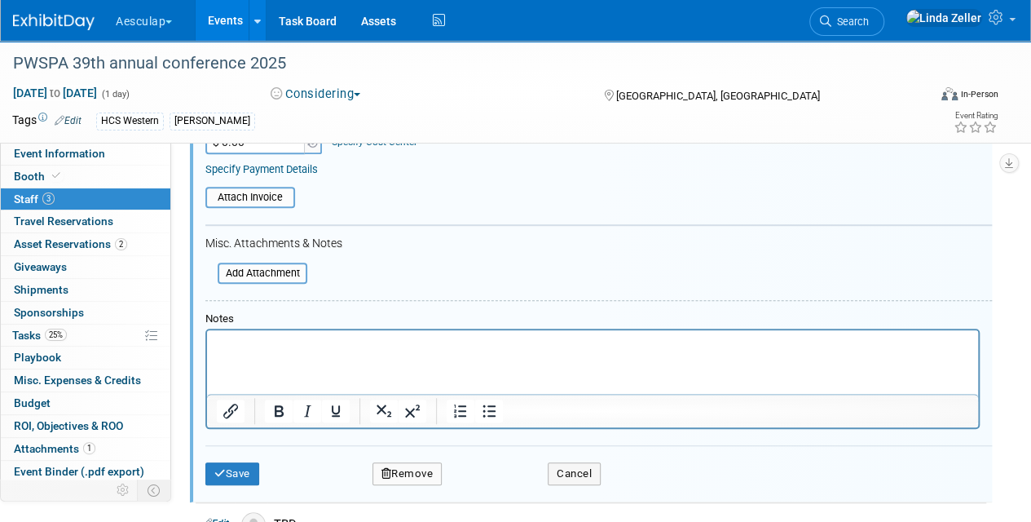
scroll to position [527, 0]
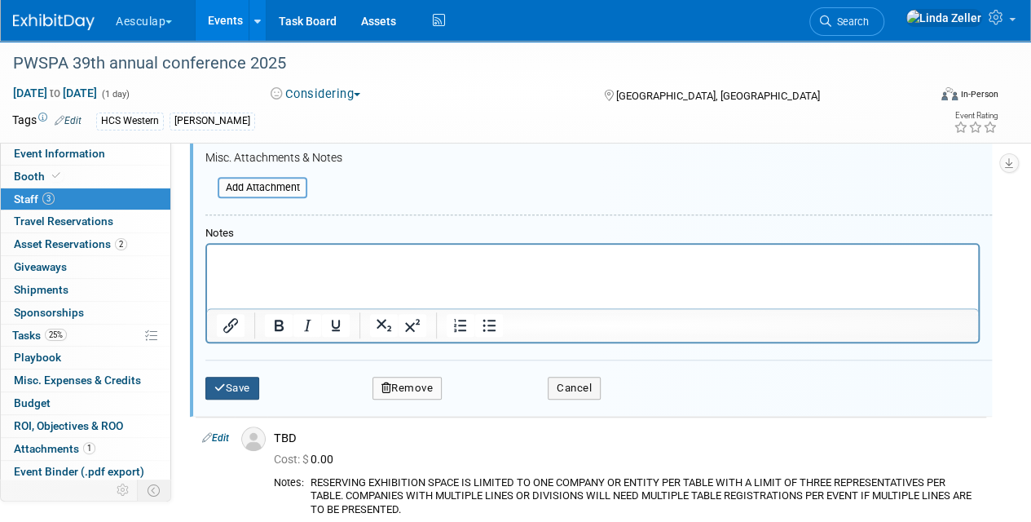
type input "8/29 - w/ vendor registration"
click at [235, 390] on button "Save" at bounding box center [232, 388] width 54 height 23
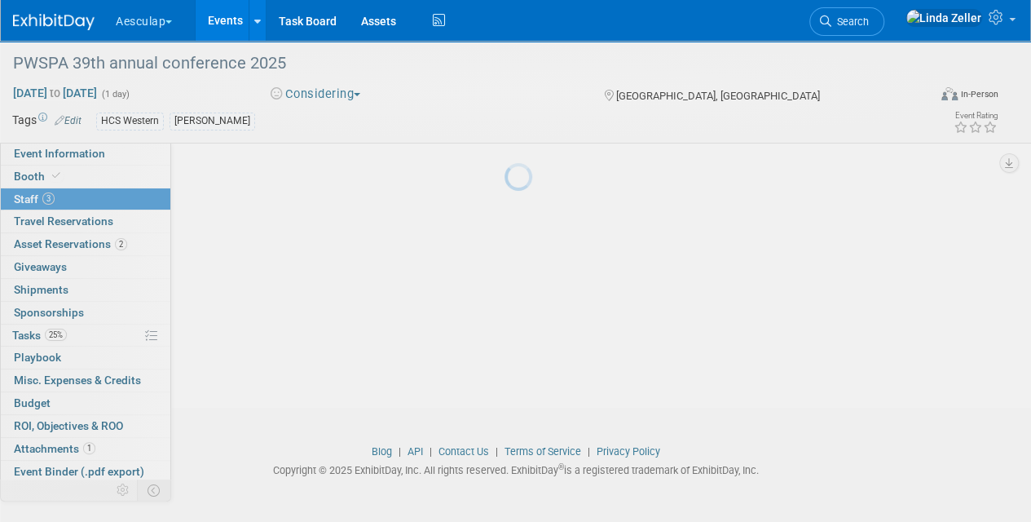
scroll to position [223, 0]
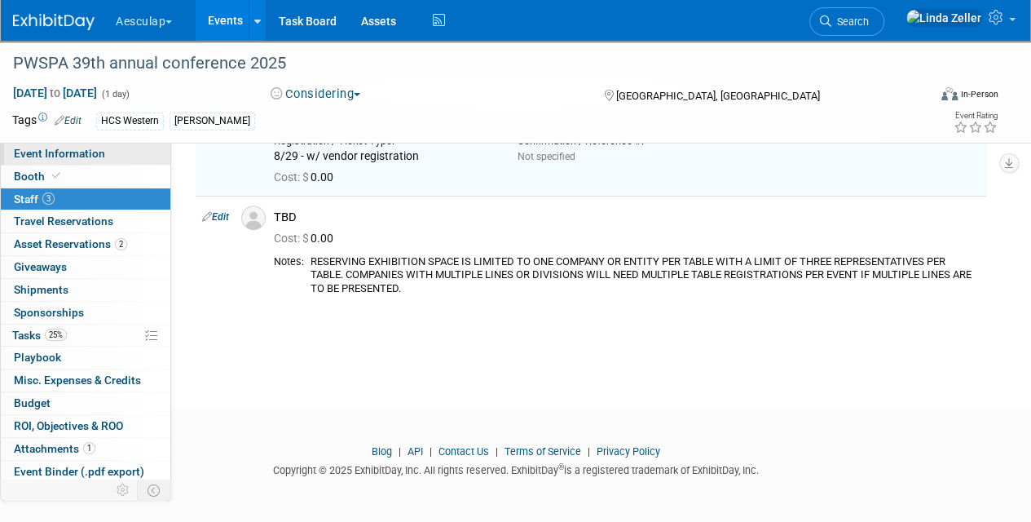
click at [75, 148] on span "Event Information" at bounding box center [59, 153] width 91 height 13
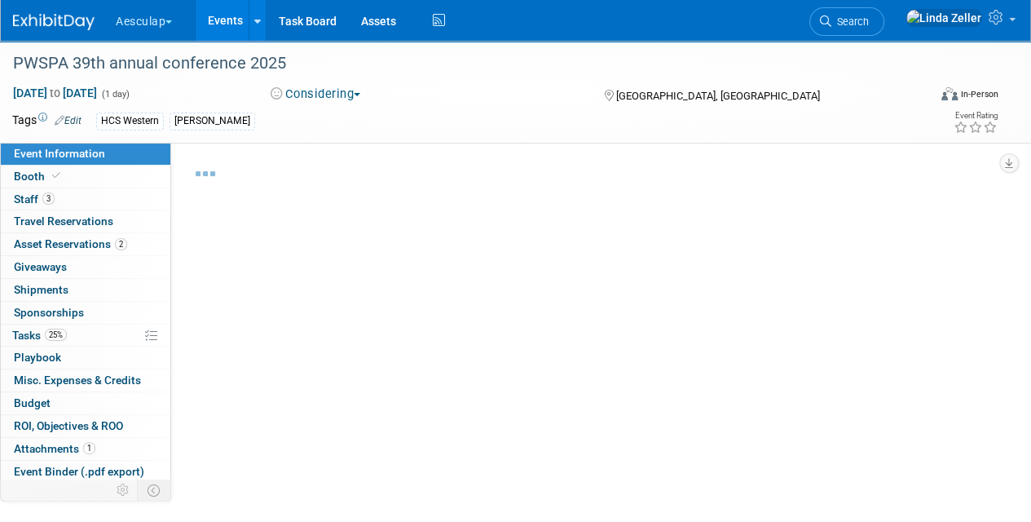
select select "No Approval Needed"
select select "HCS"
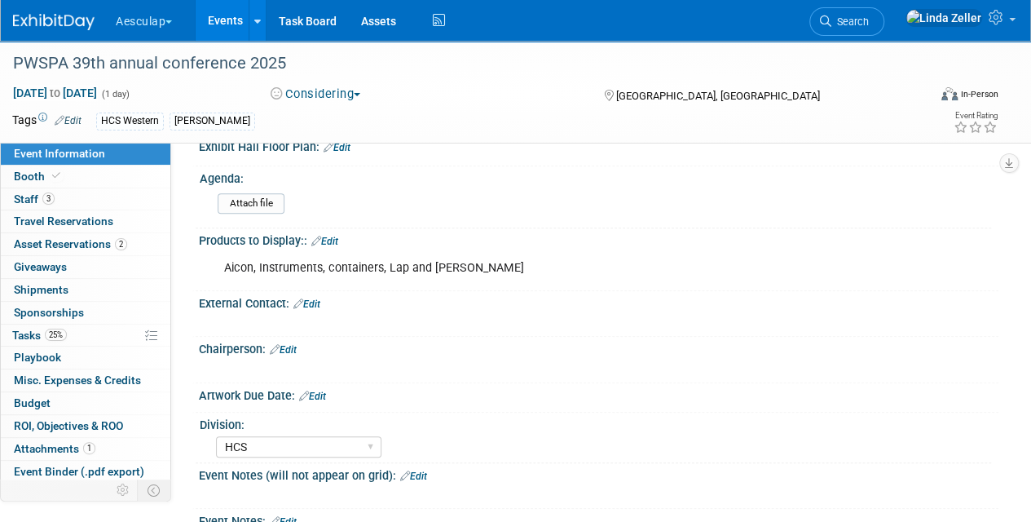
scroll to position [571, 0]
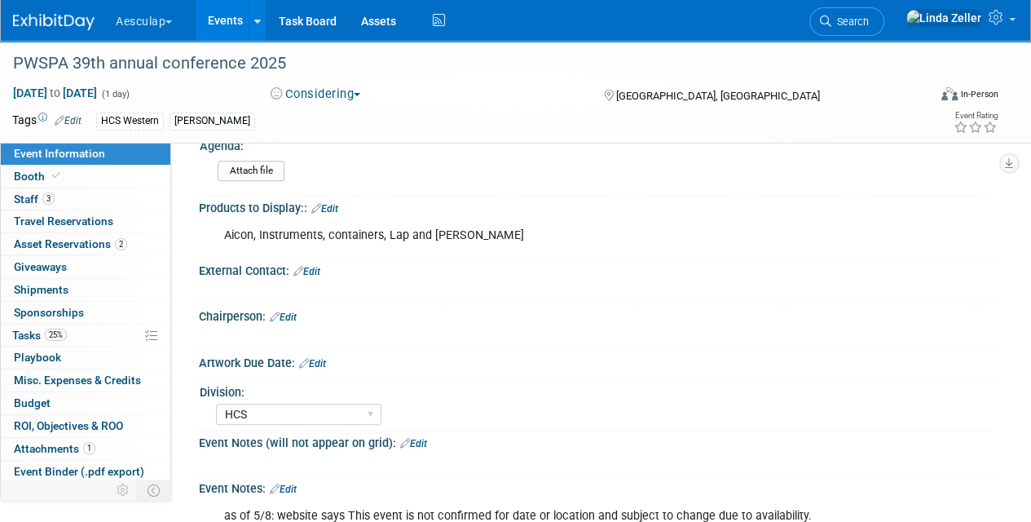
click at [309, 92] on button "Considering" at bounding box center [316, 94] width 102 height 17
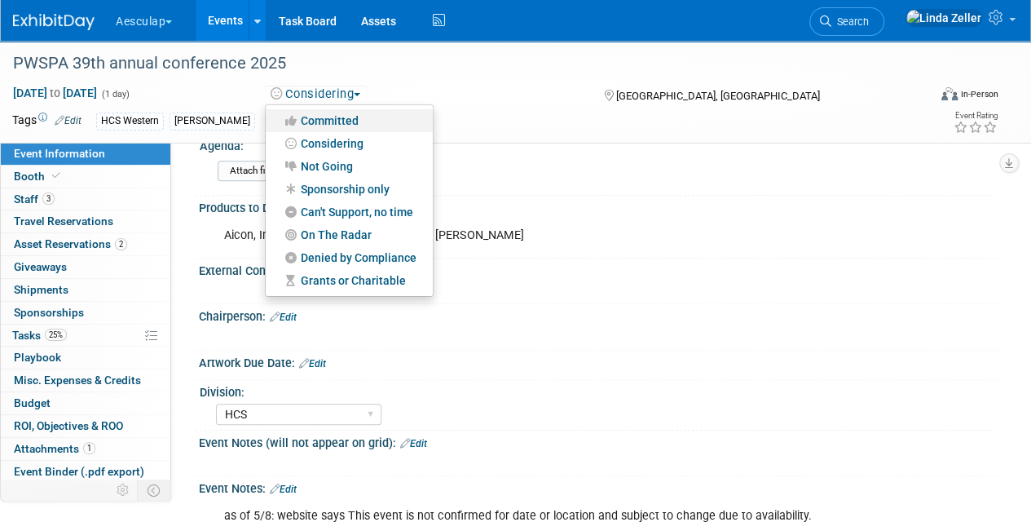
click at [313, 122] on link "Committed" at bounding box center [349, 120] width 167 height 23
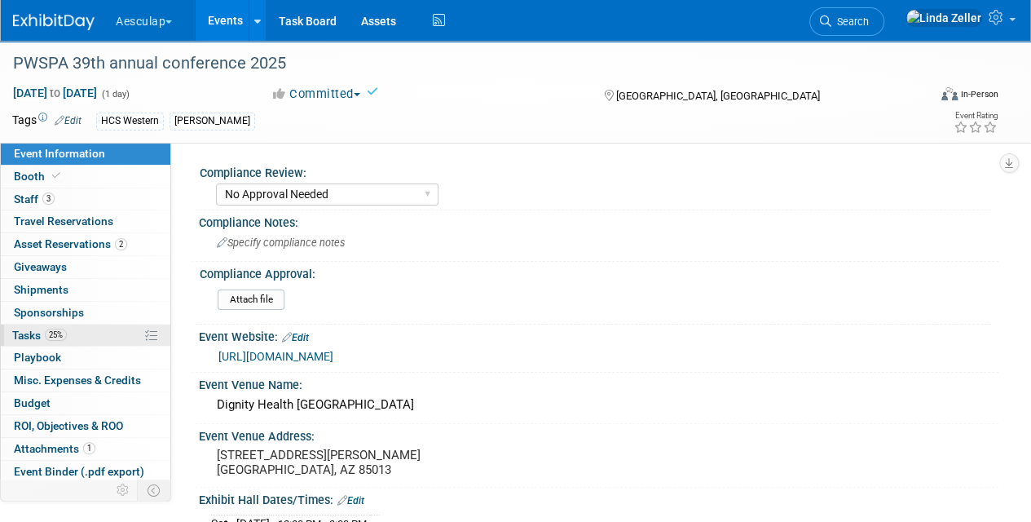
click at [19, 334] on span "Tasks 25%" at bounding box center [39, 334] width 55 height 13
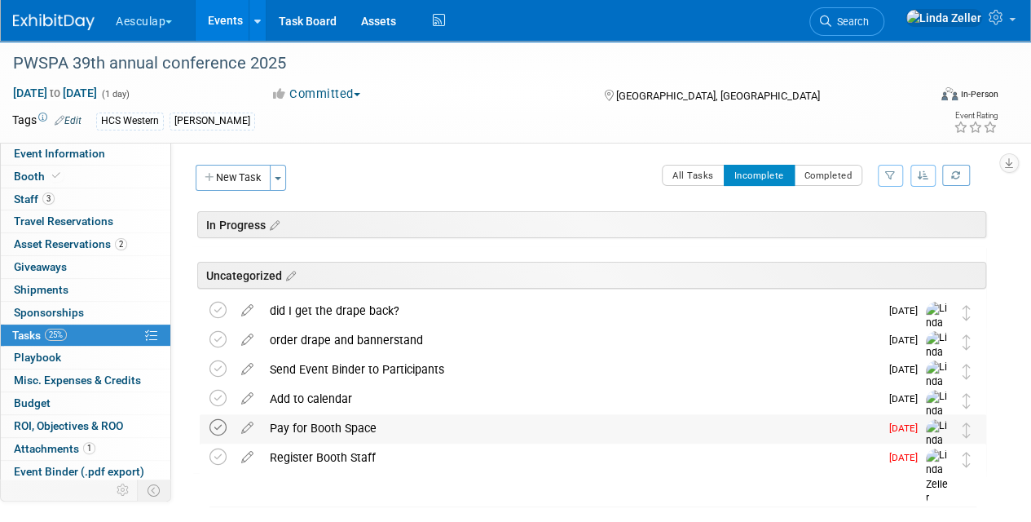
click at [221, 429] on icon at bounding box center [217, 427] width 17 height 17
click at [218, 423] on icon at bounding box center [217, 427] width 17 height 17
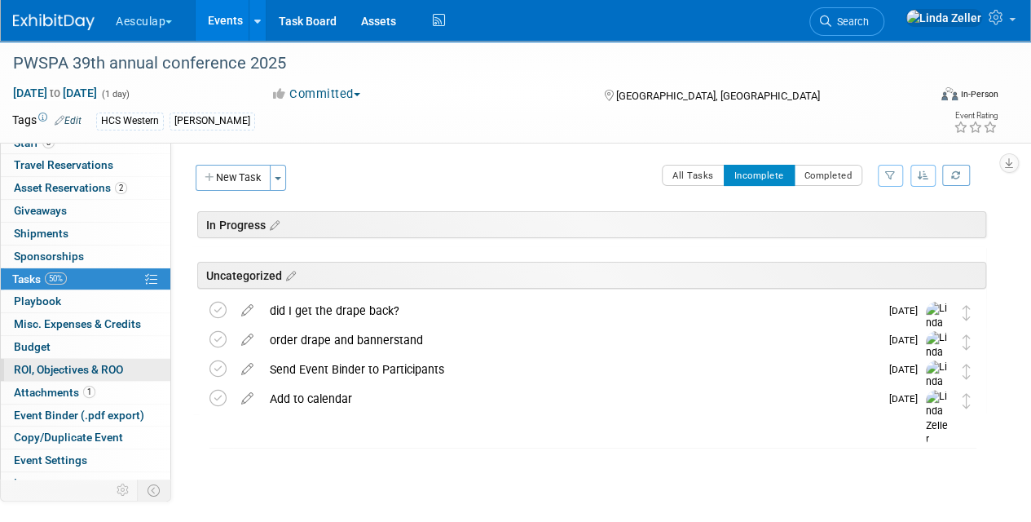
scroll to position [89, 0]
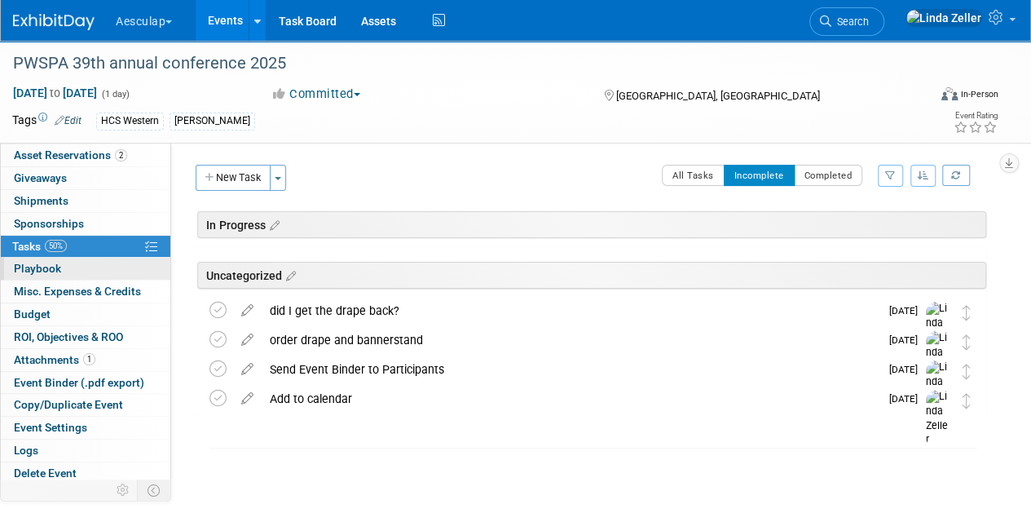
click at [22, 262] on span "Playbook 0" at bounding box center [37, 268] width 47 height 13
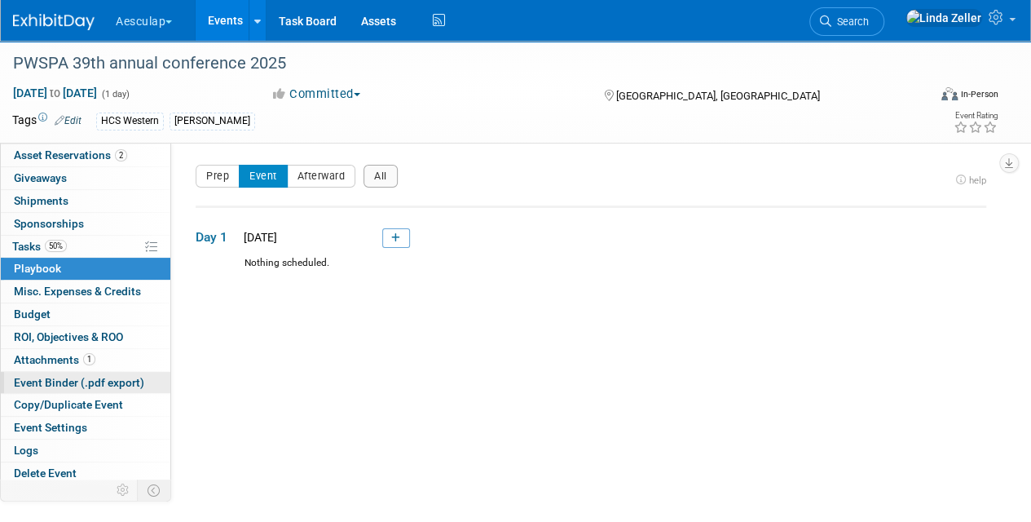
click at [49, 376] on span "Event Binder (.pdf export)" at bounding box center [79, 382] width 130 height 13
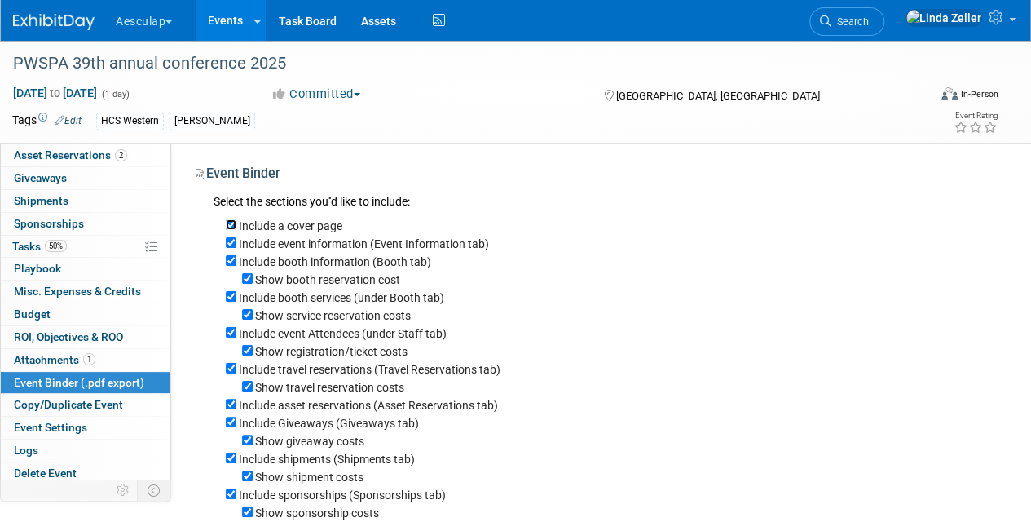
click at [231, 222] on input "Include a cover page" at bounding box center [231, 224] width 11 height 11
checkbox input "false"
click at [230, 297] on input "Include booth services (under Booth tab)" at bounding box center [231, 296] width 11 height 11
checkbox input "false"
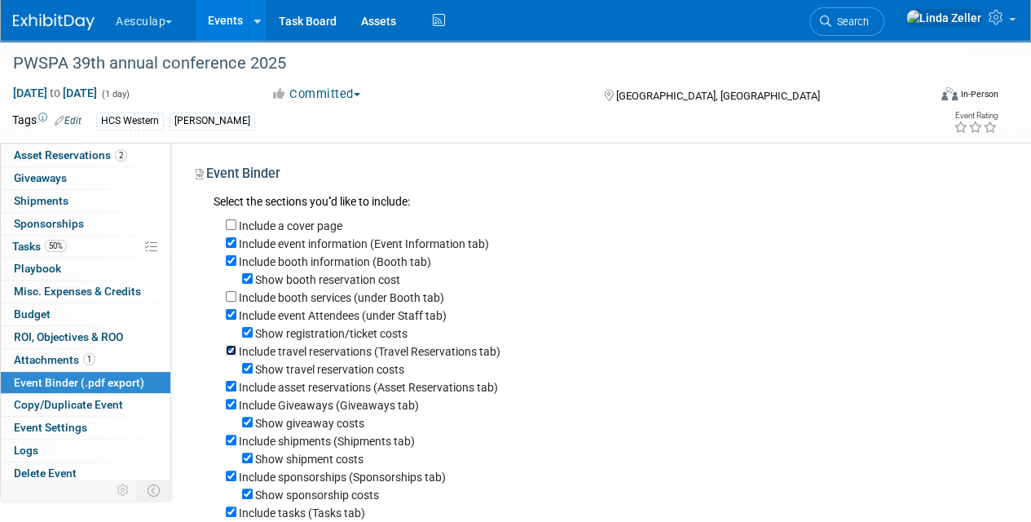
click at [231, 350] on input "Include travel reservations (Travel Reservations tab)" at bounding box center [231, 350] width 11 height 11
checkbox input "false"
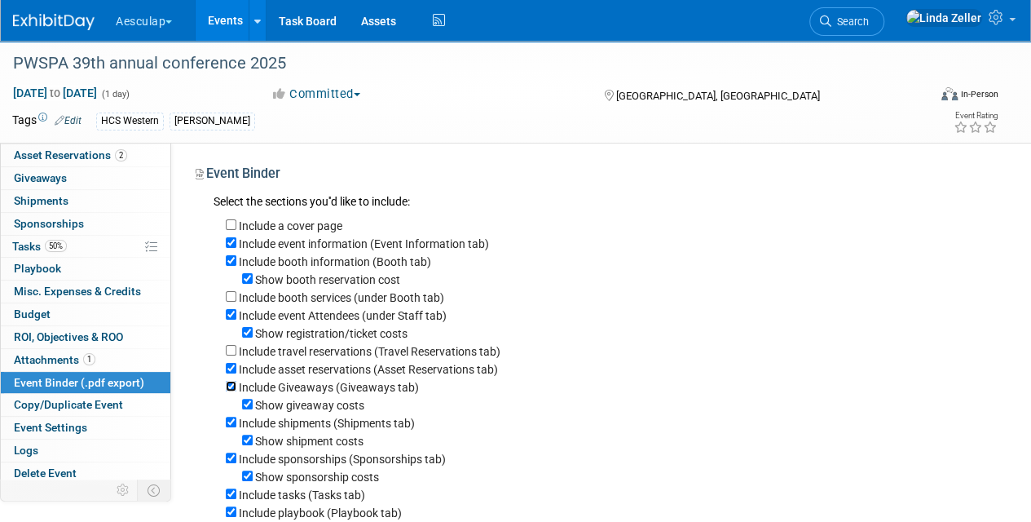
click at [231, 386] on input "Include Giveaways (Giveaways tab)" at bounding box center [231, 386] width 11 height 11
checkbox input "false"
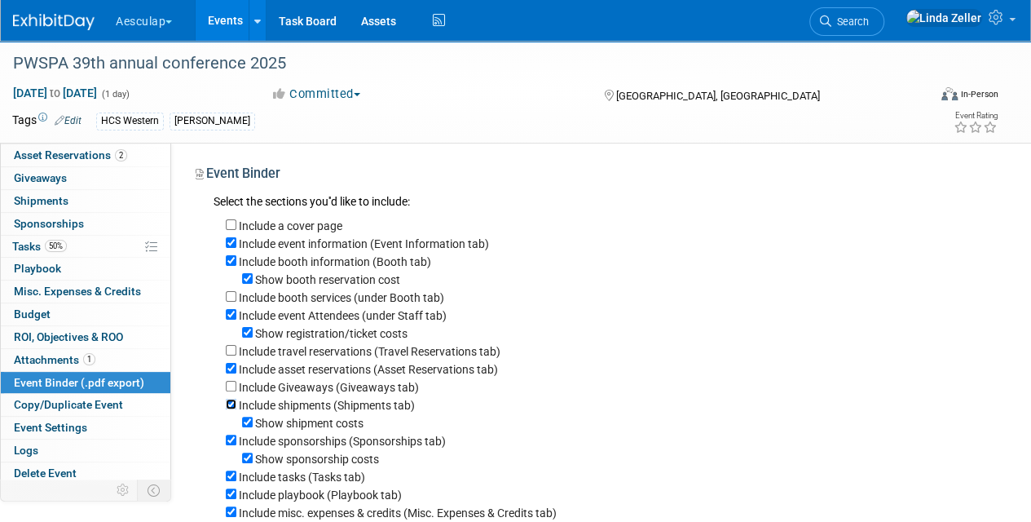
click at [231, 403] on input "Include shipments (Shipments tab)" at bounding box center [231, 404] width 11 height 11
checkbox input "false"
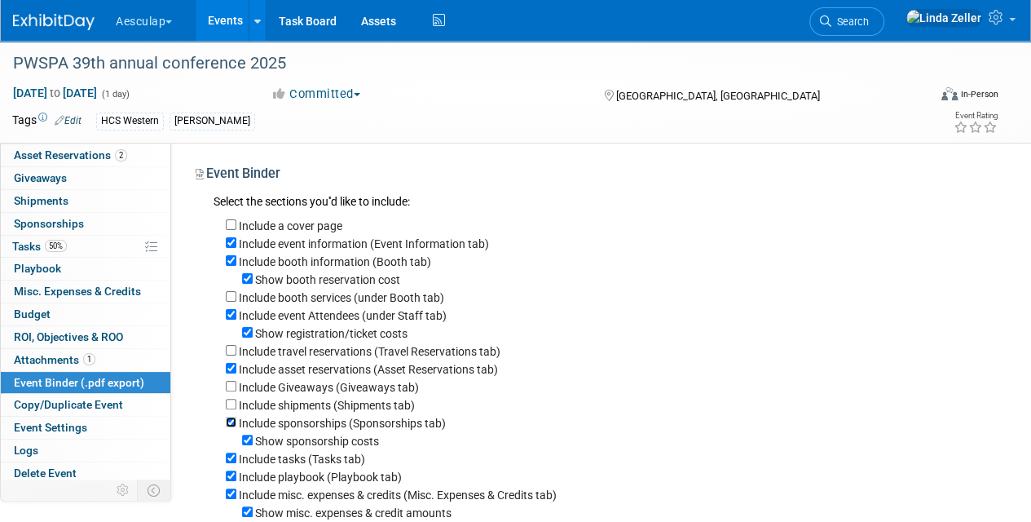
click at [230, 424] on input "Include sponsorships (Sponsorships tab)" at bounding box center [231, 421] width 11 height 11
checkbox input "false"
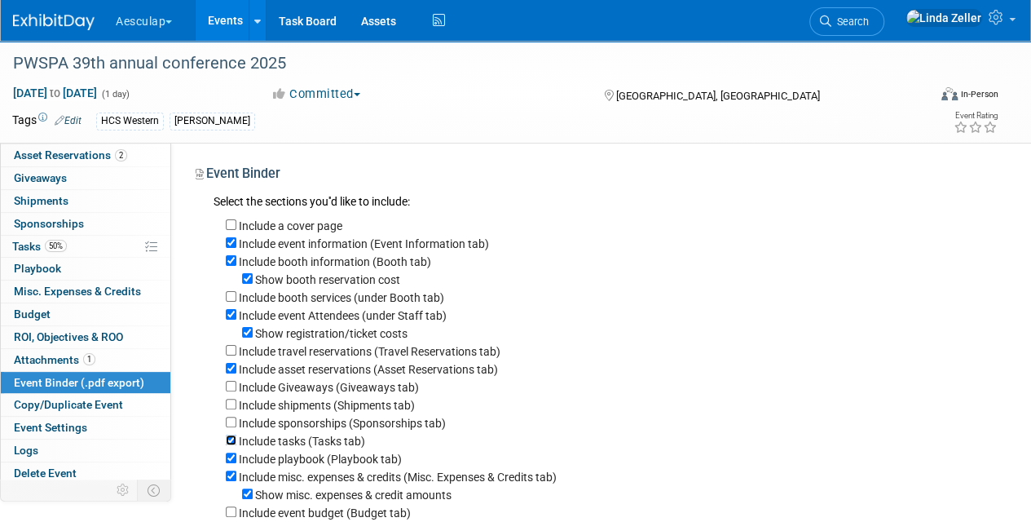
click at [230, 442] on input "Include tasks (Tasks tab)" at bounding box center [231, 439] width 11 height 11
checkbox input "false"
click at [233, 462] on input "Include playbook (Playbook tab)" at bounding box center [231, 457] width 11 height 11
checkbox input "false"
click at [232, 478] on input "Include misc. expenses & credits (Misc. Expenses & Credits tab)" at bounding box center [231, 475] width 11 height 11
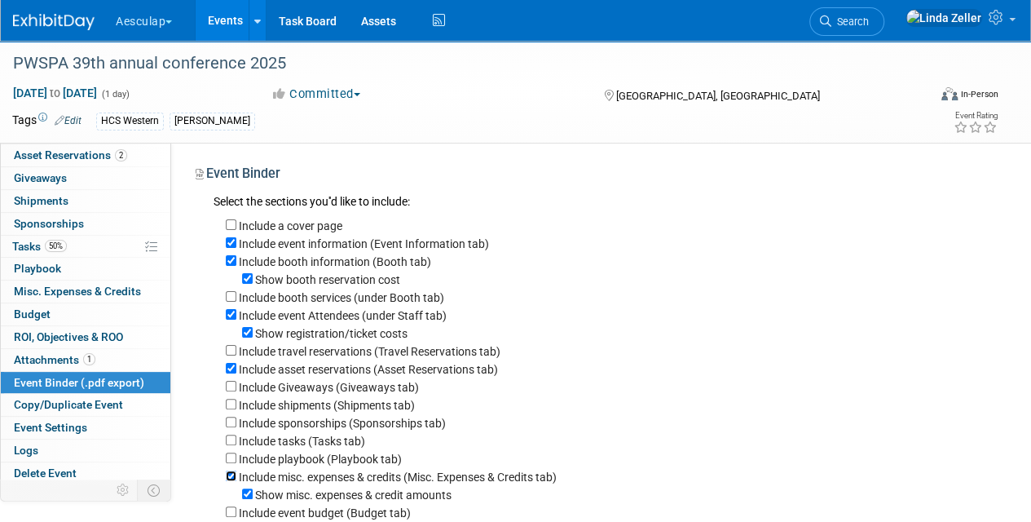
checkbox input "false"
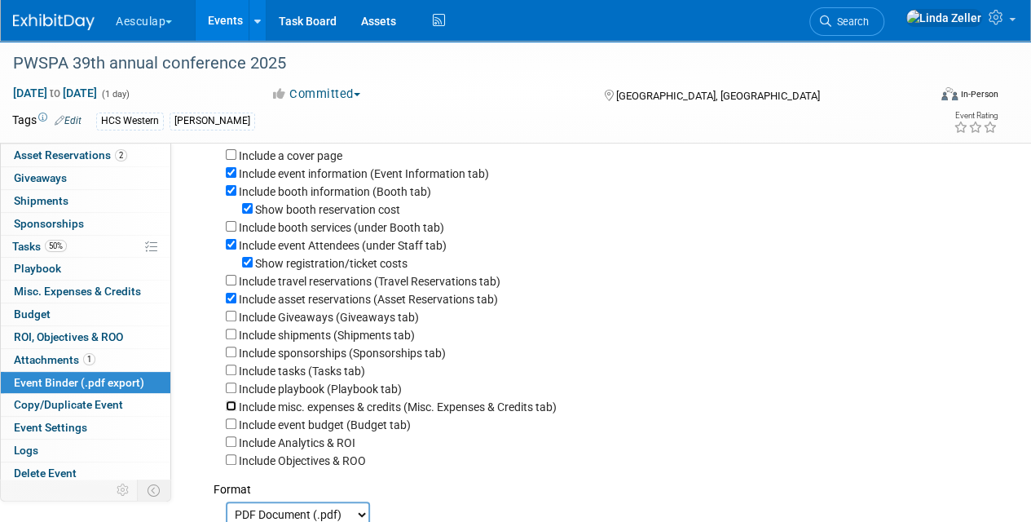
scroll to position [163, 0]
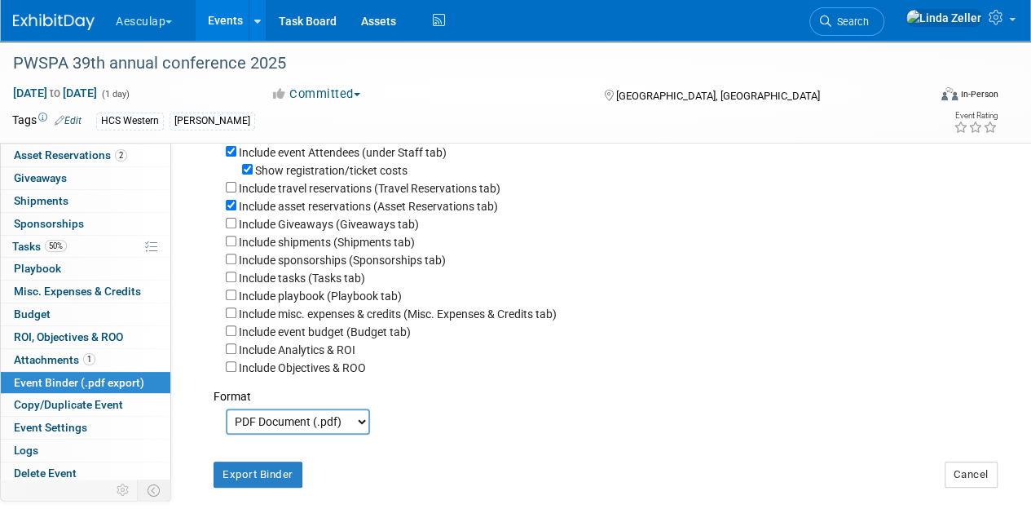
click at [333, 425] on select "PDF Document (.pdf) Microsoft Word (.docx)" at bounding box center [298, 421] width 144 height 26
select select "docx"
click at [226, 413] on select "PDF Document (.pdf) Microsoft Word (.docx)" at bounding box center [298, 421] width 144 height 26
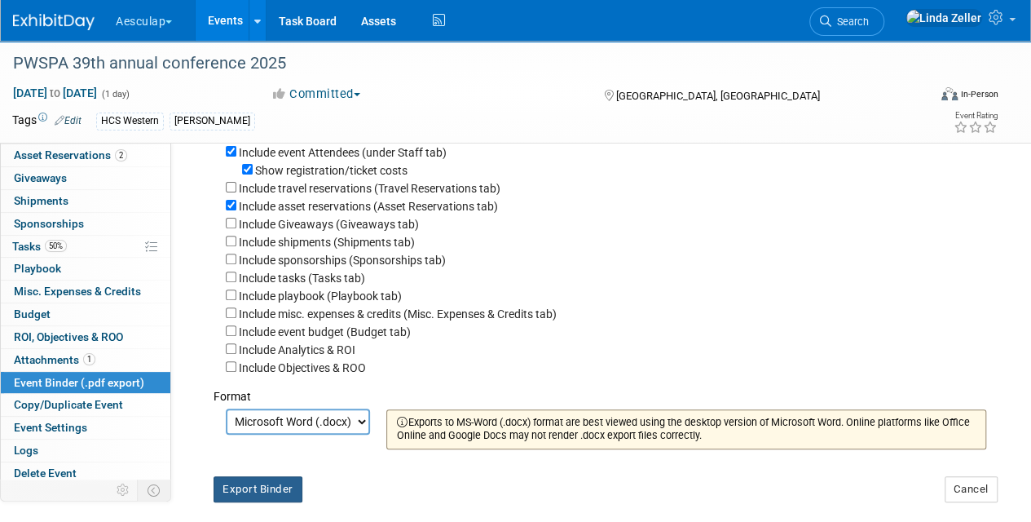
click at [267, 492] on button "Export Binder" at bounding box center [258, 489] width 89 height 26
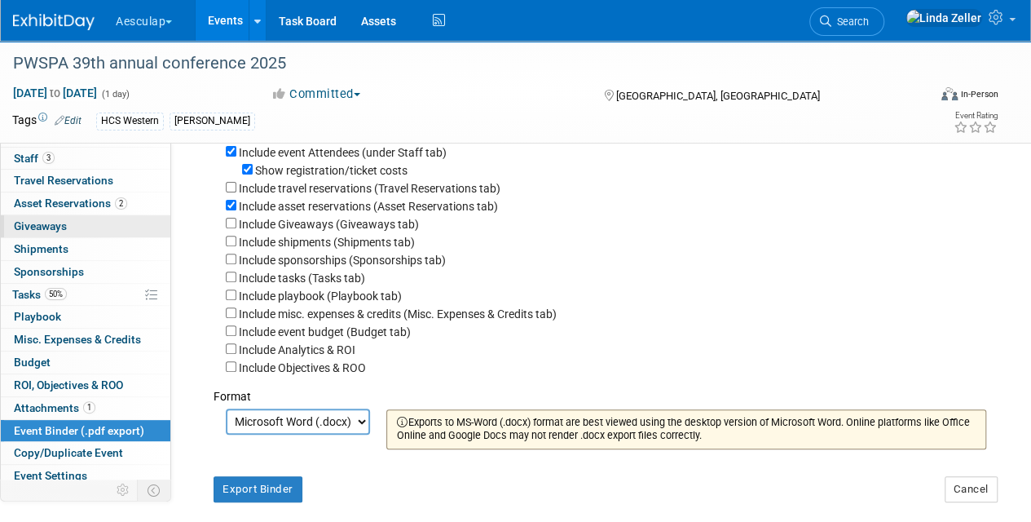
scroll to position [0, 0]
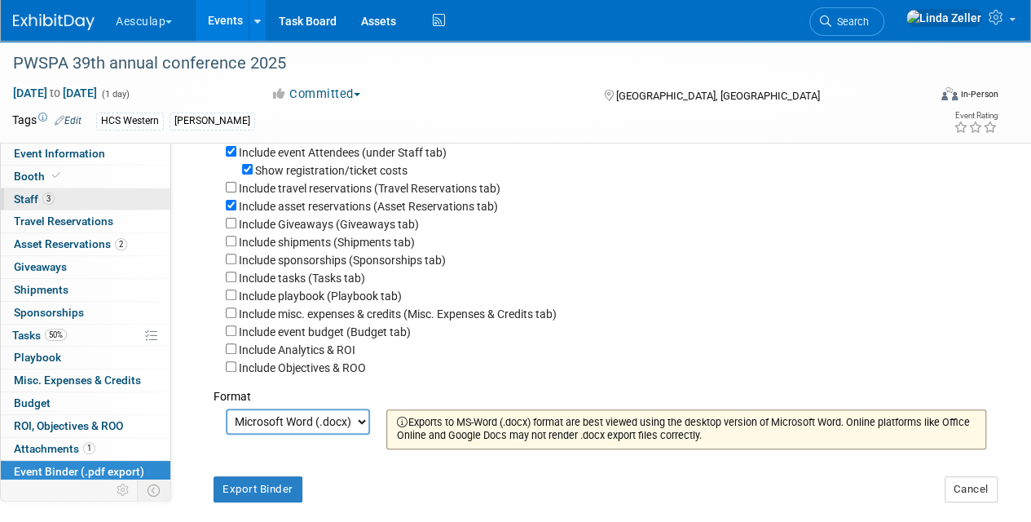
click at [37, 202] on span "Staff 3" at bounding box center [34, 198] width 41 height 13
